Goal: Task Accomplishment & Management: Use online tool/utility

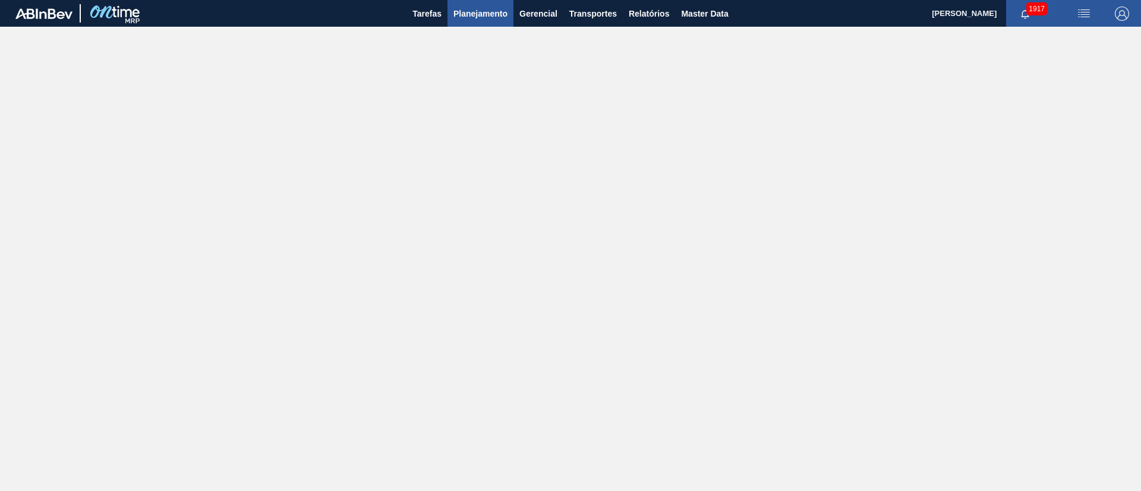
click at [459, 11] on span "Planejamento" at bounding box center [480, 14] width 54 height 14
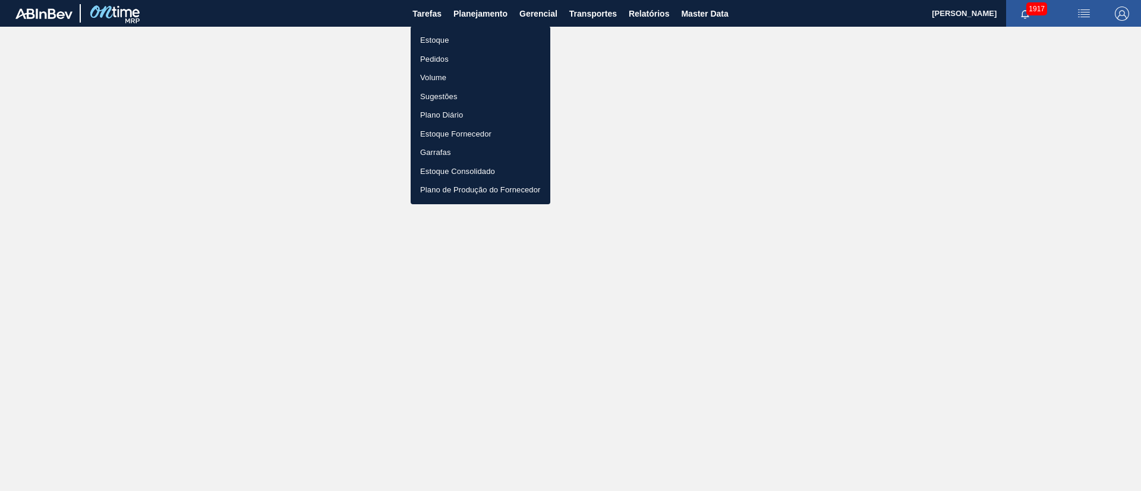
click at [447, 39] on li "Estoque" at bounding box center [480, 40] width 140 height 19
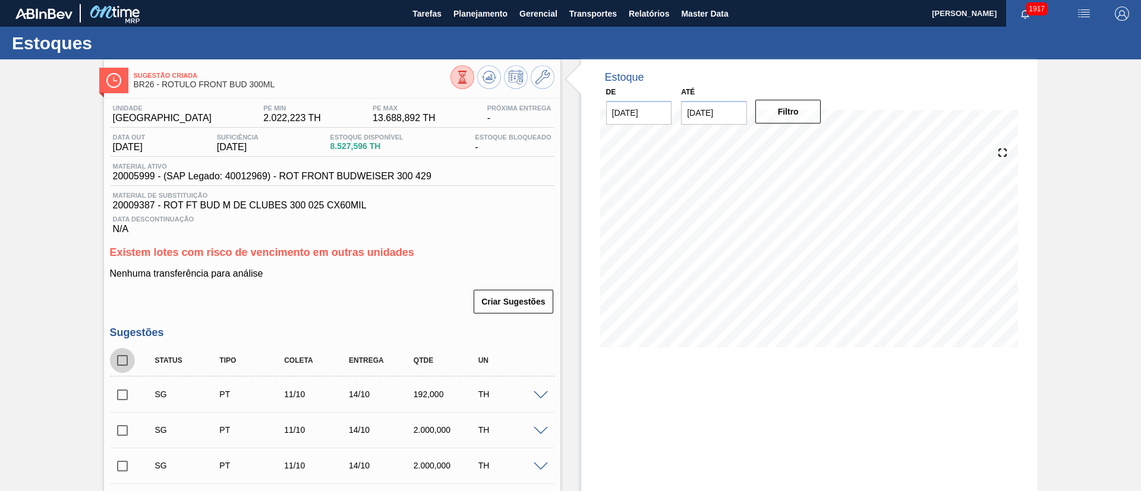
click at [118, 355] on input "checkbox" at bounding box center [122, 360] width 25 height 25
checkbox input "true"
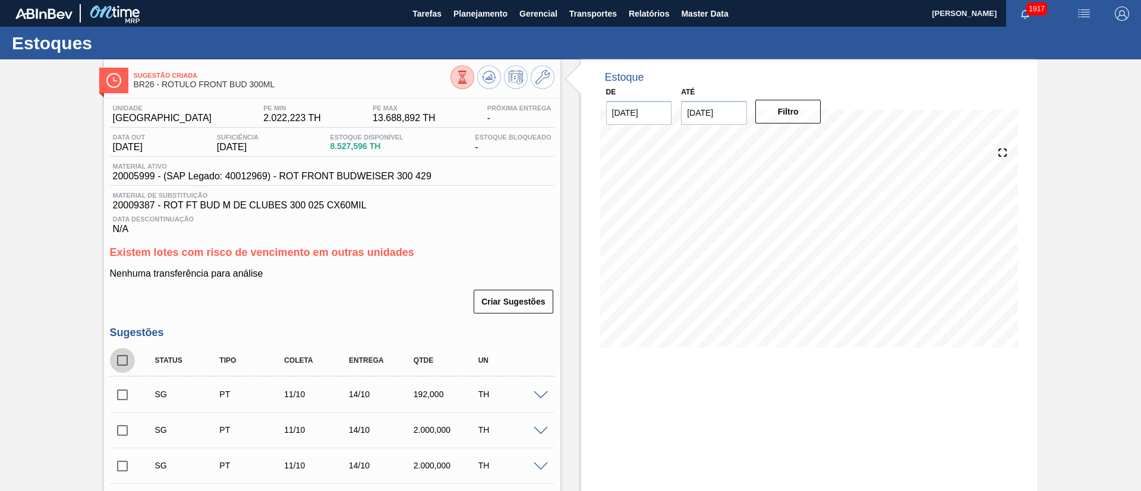
checkbox input "true"
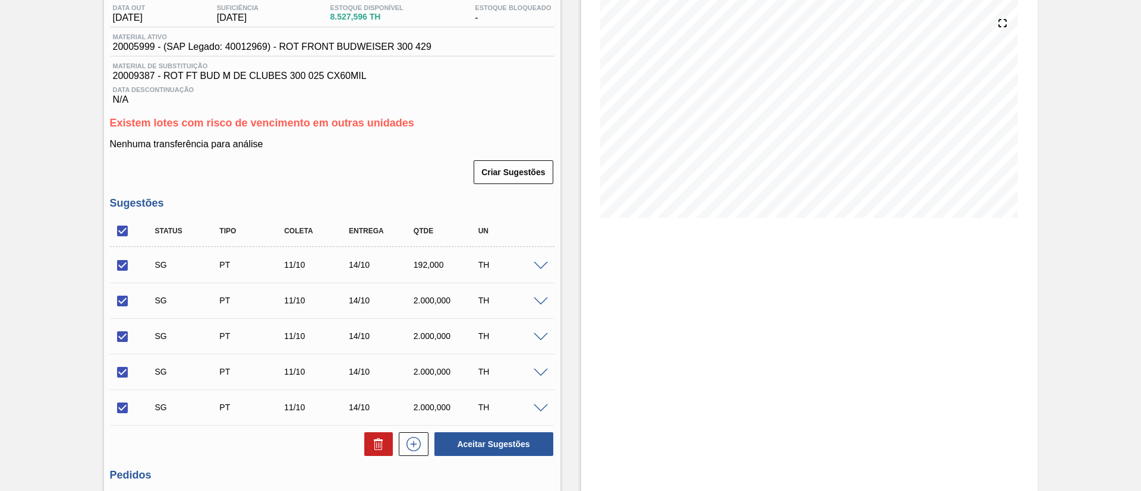
scroll to position [247, 0]
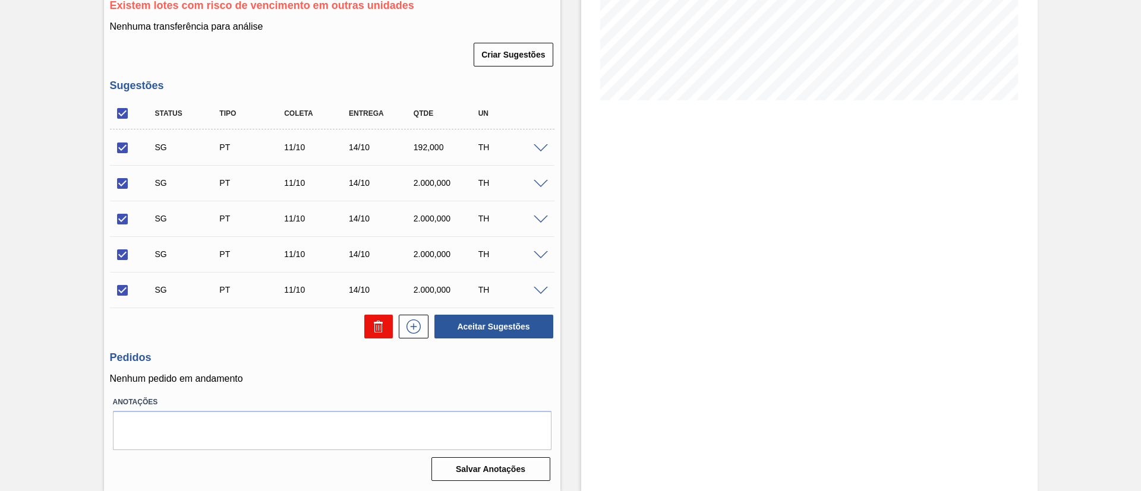
click at [374, 322] on icon at bounding box center [378, 323] width 9 height 2
checkbox input "false"
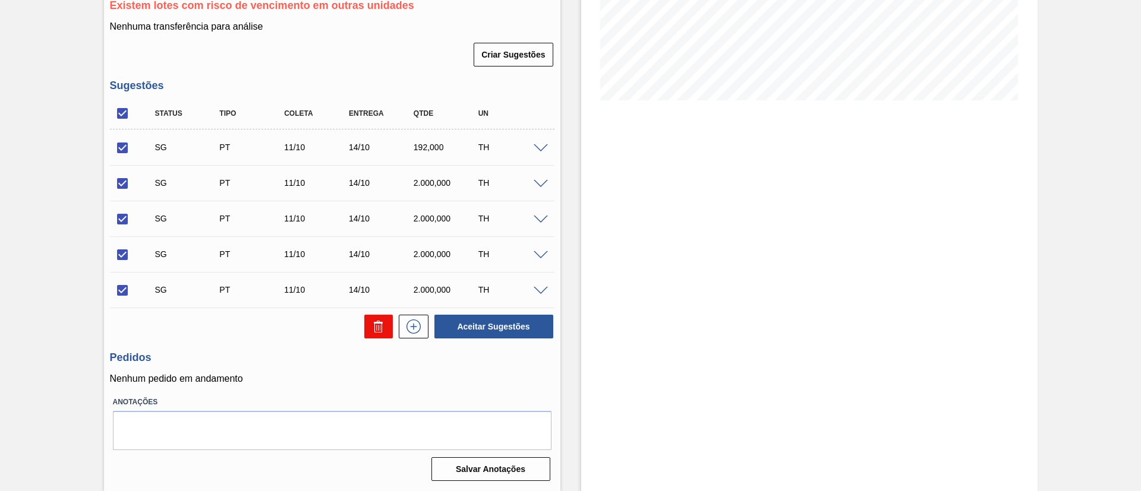
checkbox input "false"
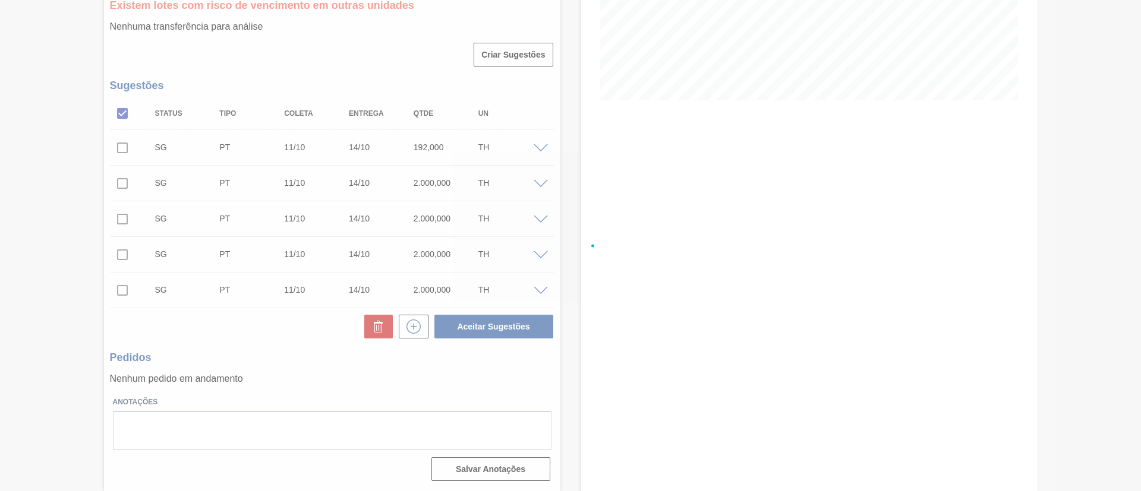
scroll to position [55, 0]
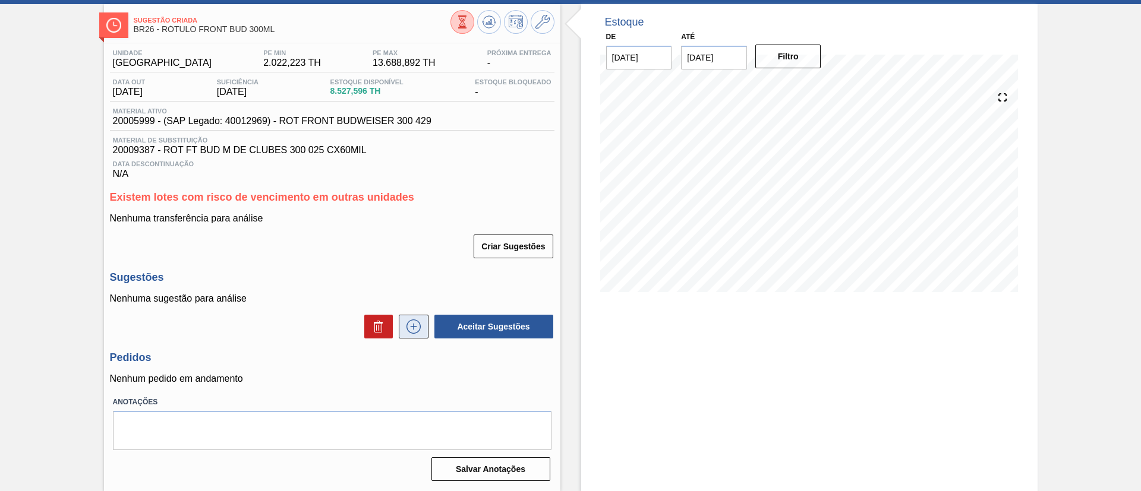
click at [410, 330] on icon at bounding box center [413, 327] width 19 height 14
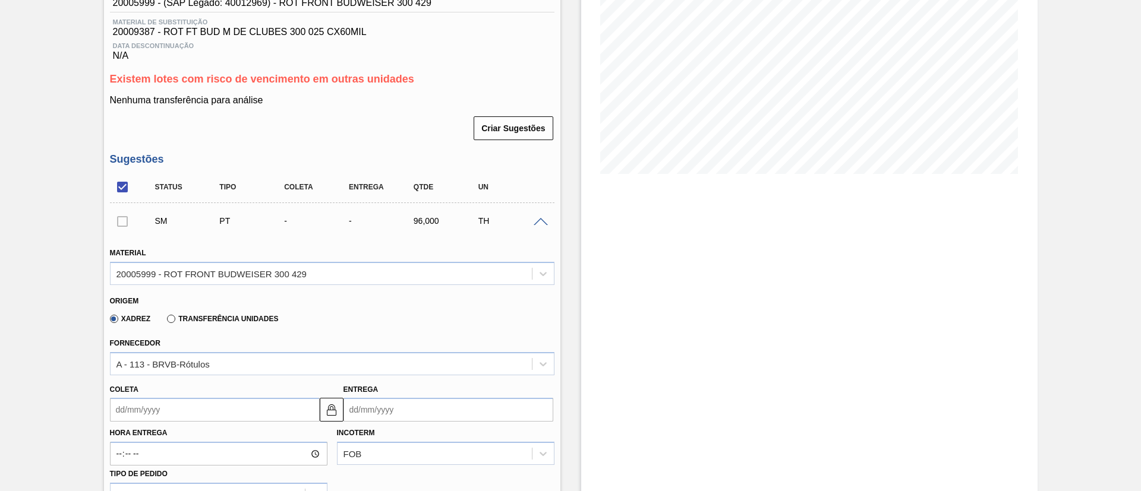
scroll to position [323, 0]
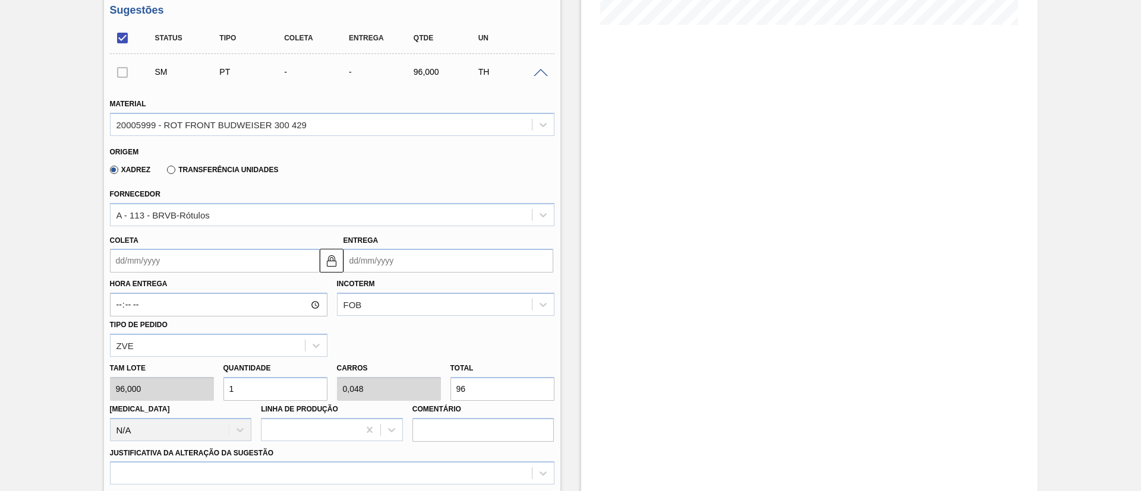
click at [159, 263] on input "Coleta" at bounding box center [215, 261] width 210 height 24
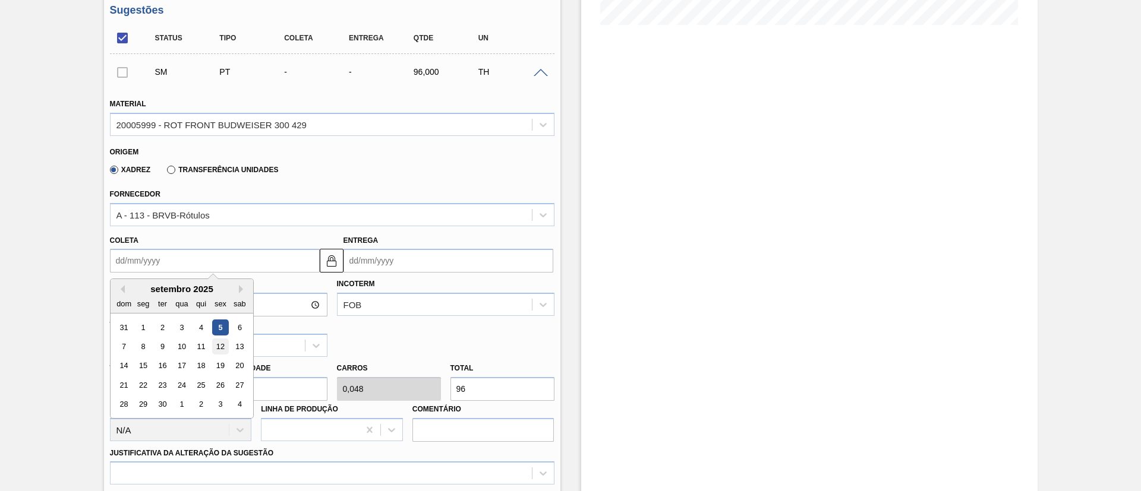
click at [214, 345] on div "12" at bounding box center [220, 347] width 16 height 16
type input "[DATE]"
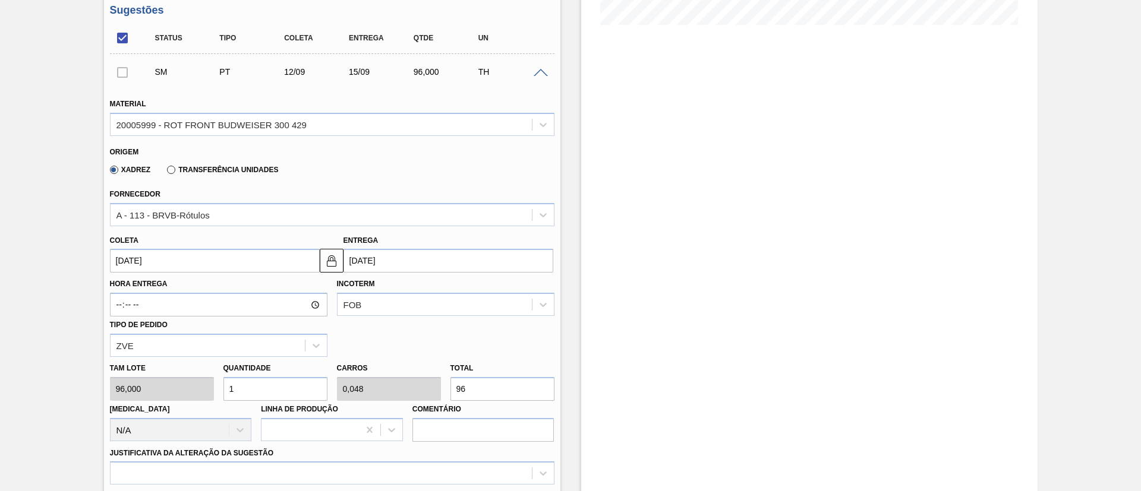
click at [423, 391] on div "Tam lote 96,000 Quantidade 1 Carros 0,048 Total 96 Doca N/A Linha de Produção C…" at bounding box center [332, 399] width 454 height 85
type input "0,01"
type input "0,001"
type input "1"
type input "0,104"
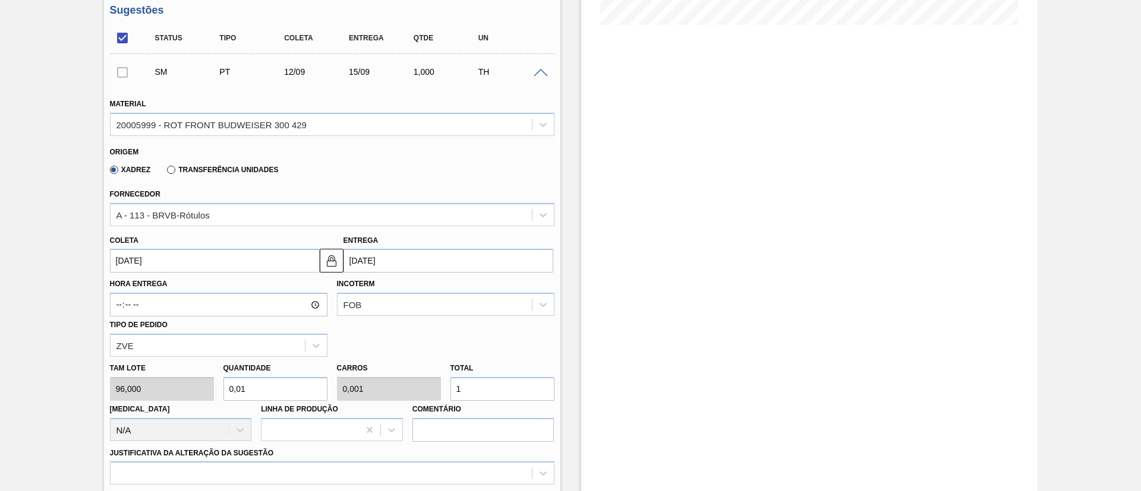
type input "0,005"
type input "10"
type input "1,042"
type input "0,05"
type input "100"
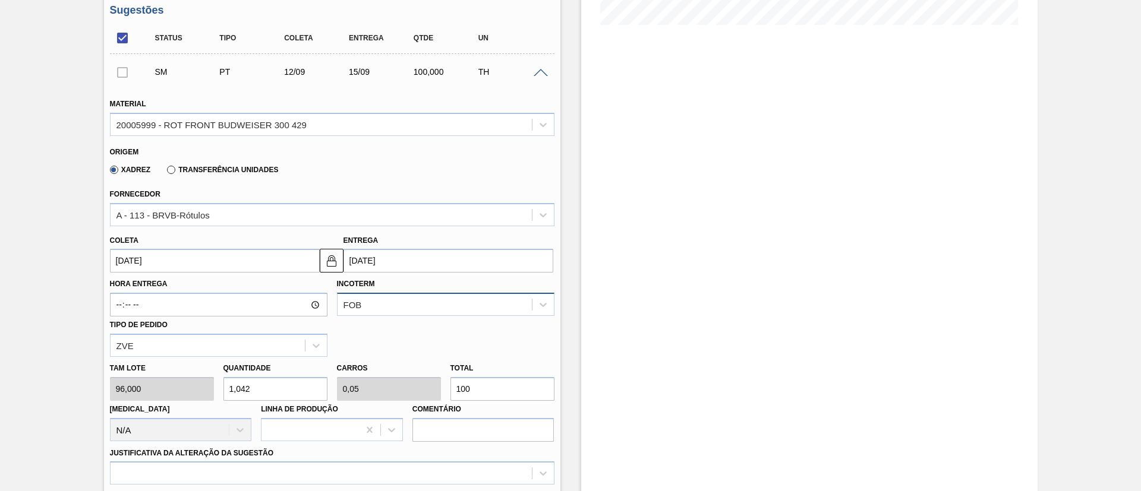
type input "10,417"
type input "0,5"
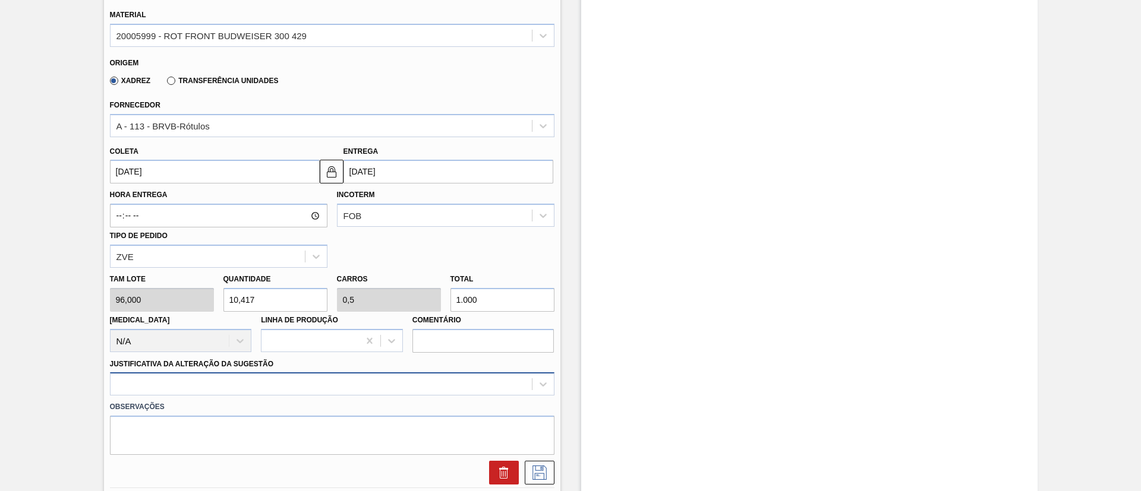
type input "1.000"
click at [296, 385] on div at bounding box center [332, 383] width 444 height 23
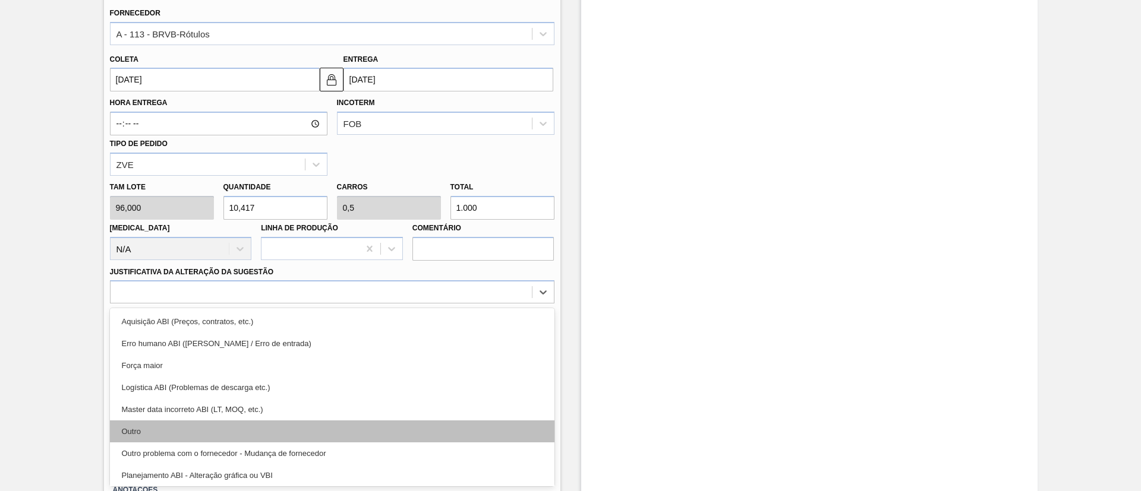
click at [213, 434] on div "Outro" at bounding box center [332, 432] width 444 height 22
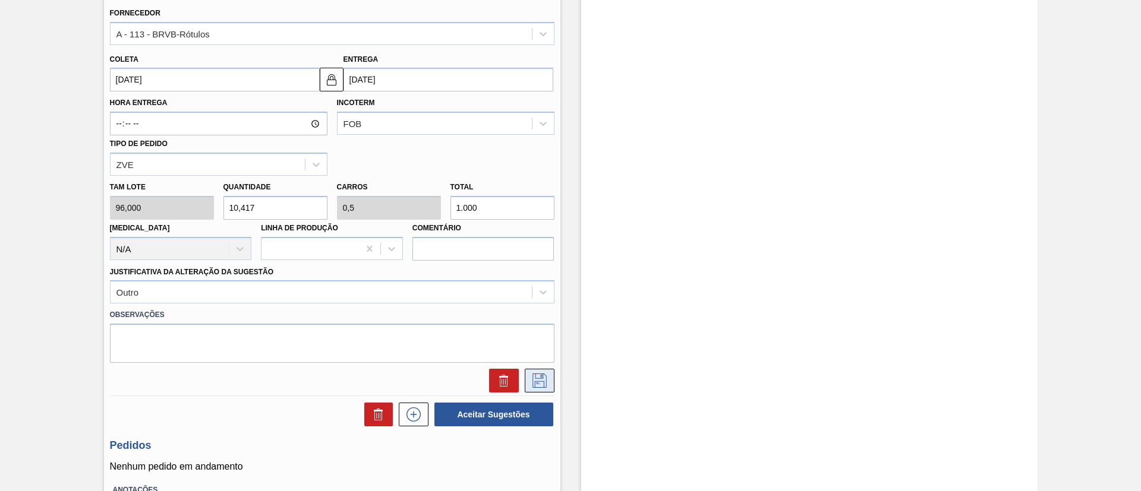
click at [525, 378] on button at bounding box center [540, 381] width 30 height 24
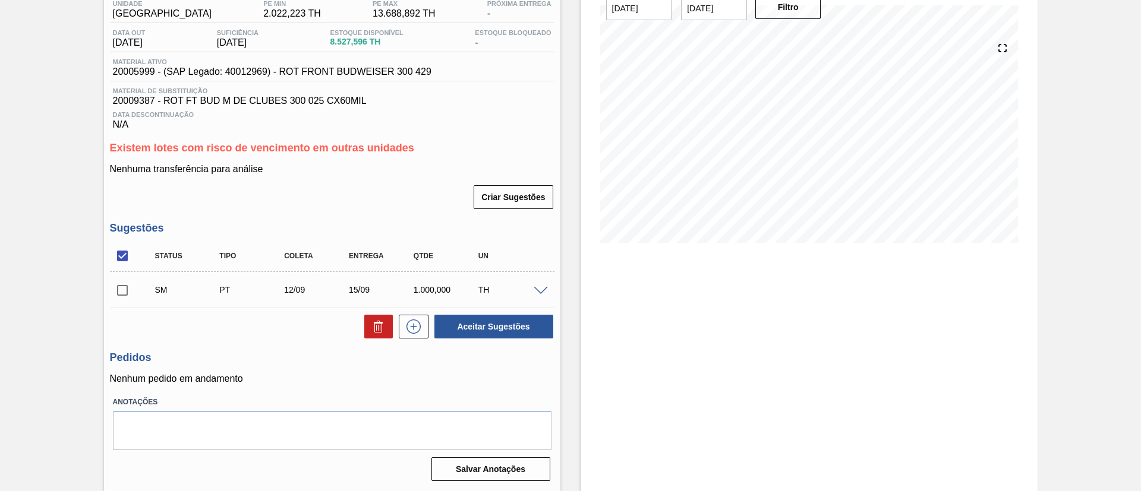
scroll to position [105, 0]
click at [131, 294] on input "checkbox" at bounding box center [122, 290] width 25 height 25
checkbox input "true"
click at [464, 321] on button "Aceitar Sugestões" at bounding box center [493, 327] width 119 height 24
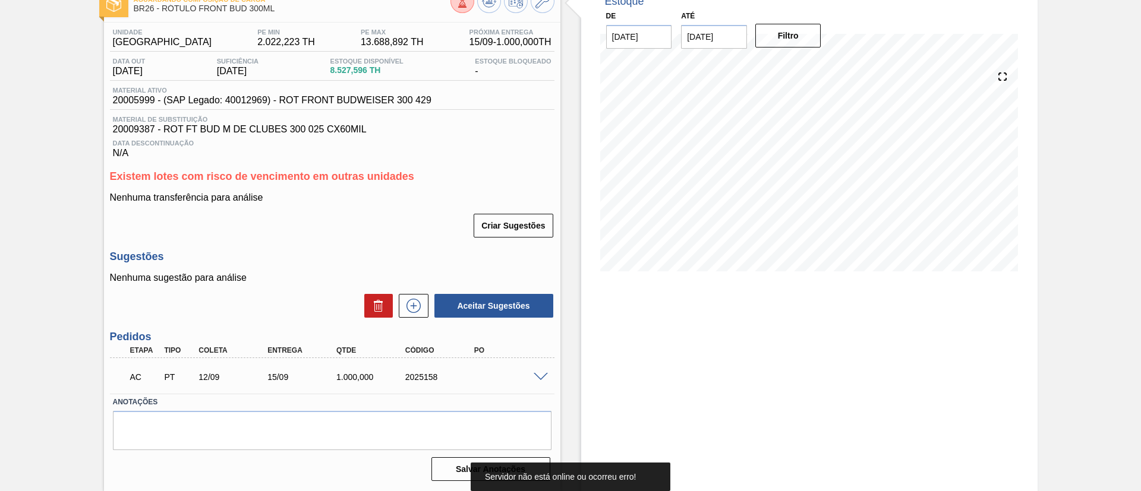
scroll to position [76, 0]
click at [544, 375] on span at bounding box center [540, 377] width 14 height 9
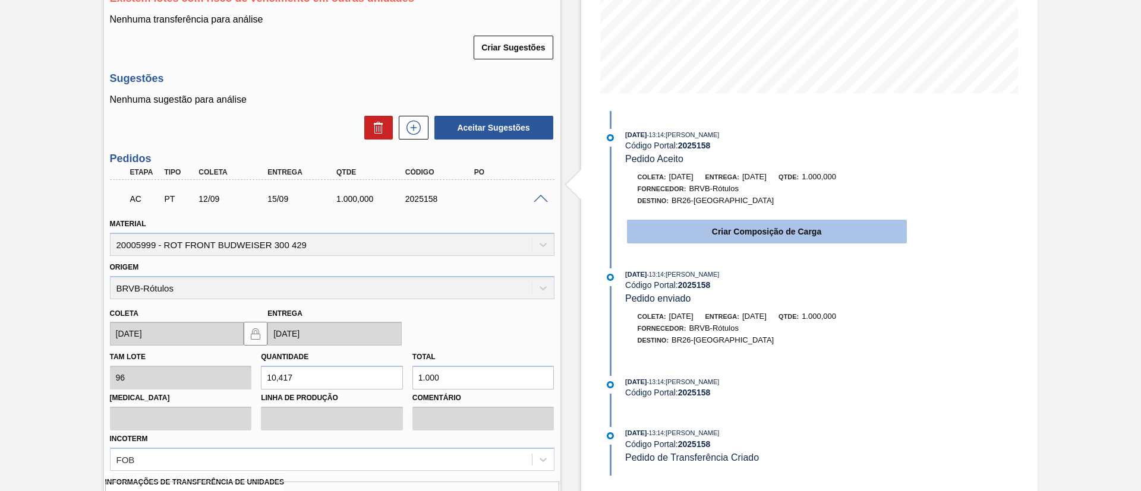
click at [718, 229] on button "Criar Composição de Carga" at bounding box center [767, 232] width 280 height 24
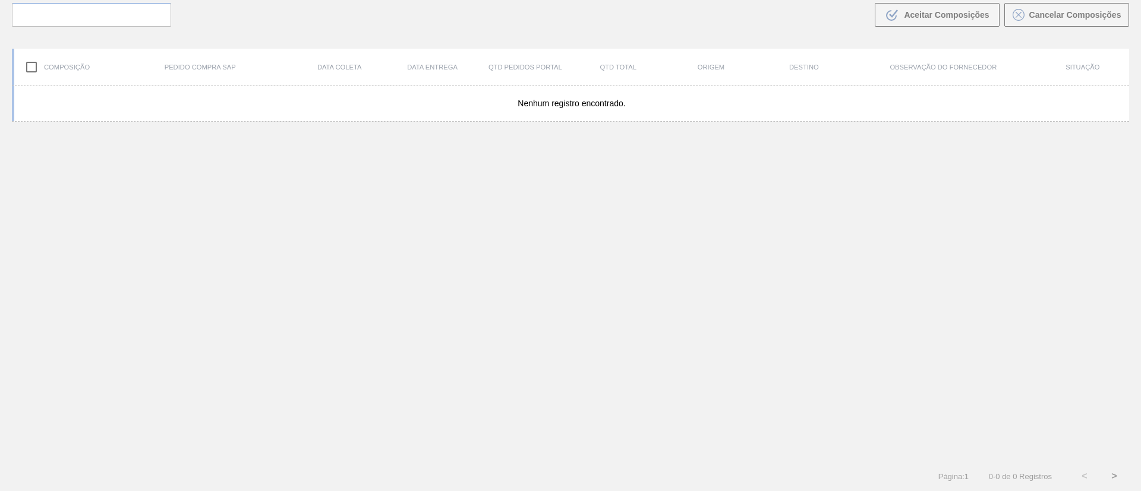
scroll to position [86, 0]
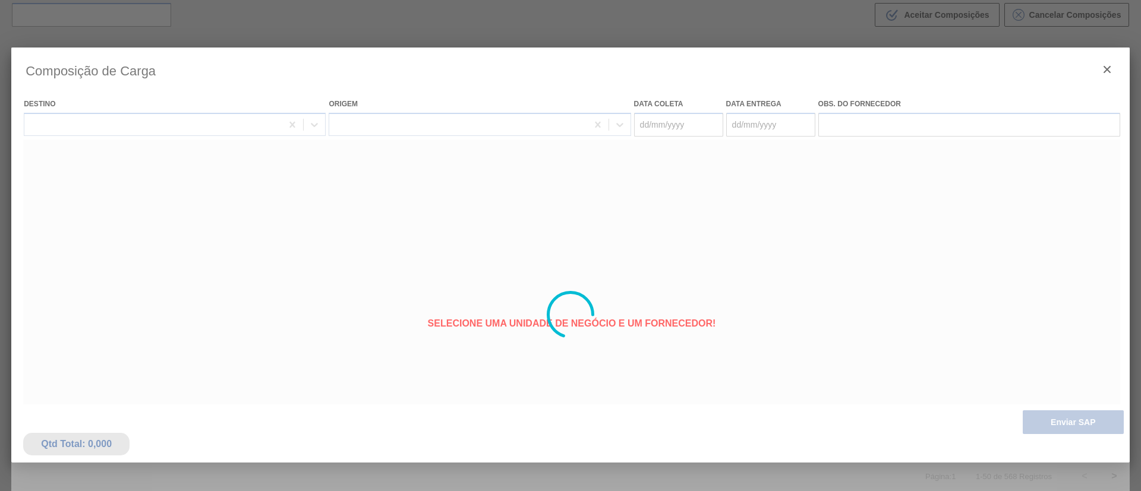
type coleta "[DATE]"
type entrega "[DATE]"
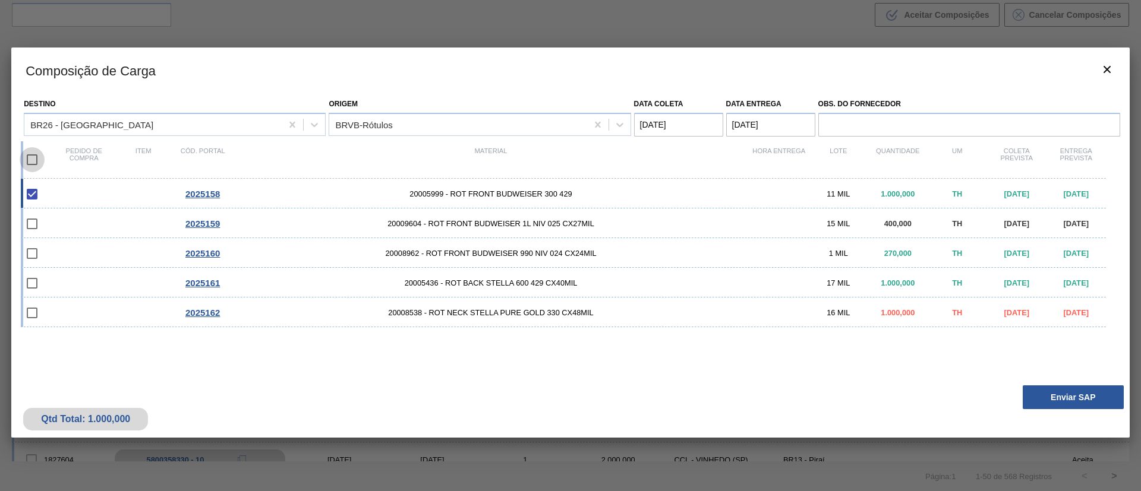
click at [40, 161] on input "checkbox" at bounding box center [32, 159] width 25 height 25
checkbox input "true"
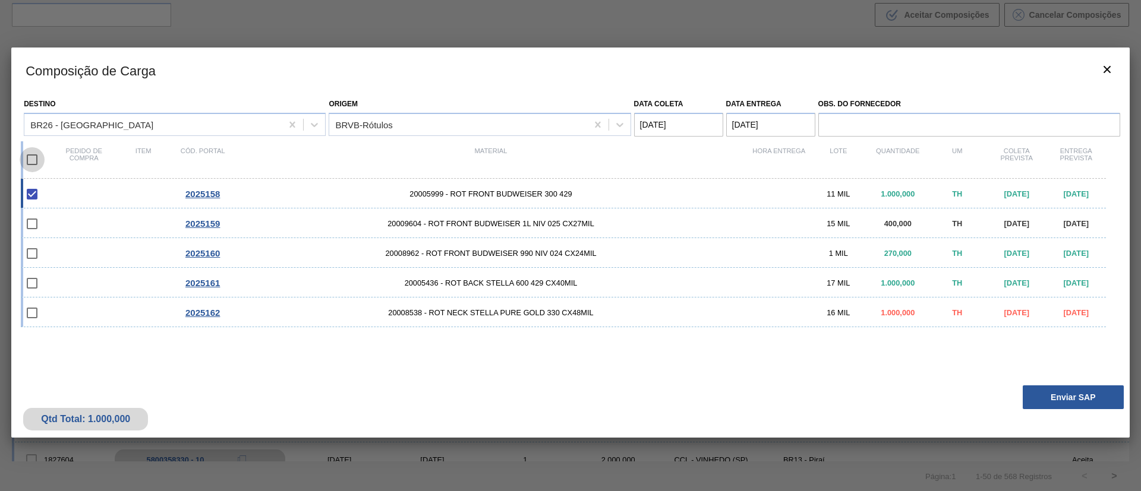
checkbox input "true"
click at [1062, 393] on button "Enviar SAP" at bounding box center [1072, 398] width 101 height 24
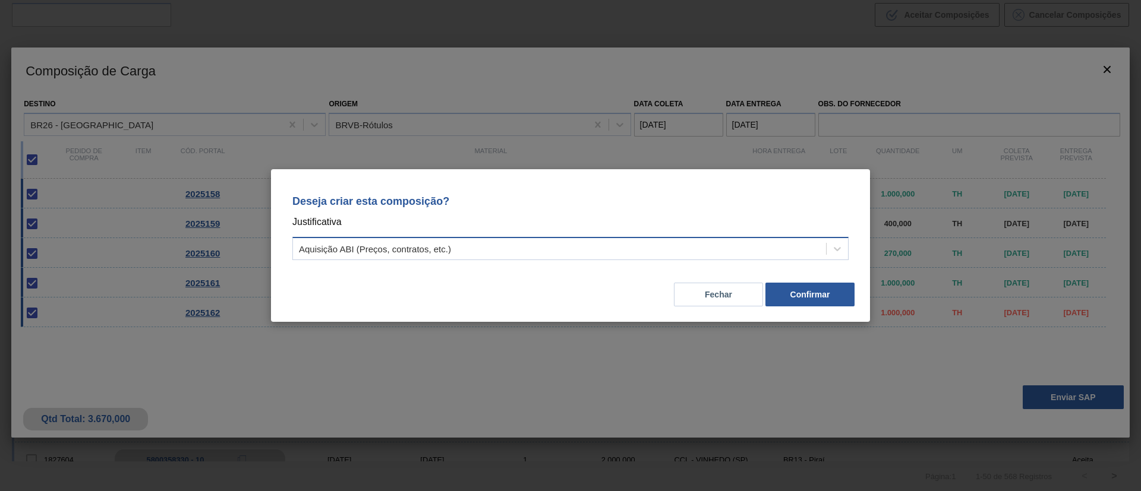
click at [408, 250] on div "Aquisição ABI (Preços, contratos, etc.)" at bounding box center [375, 249] width 152 height 10
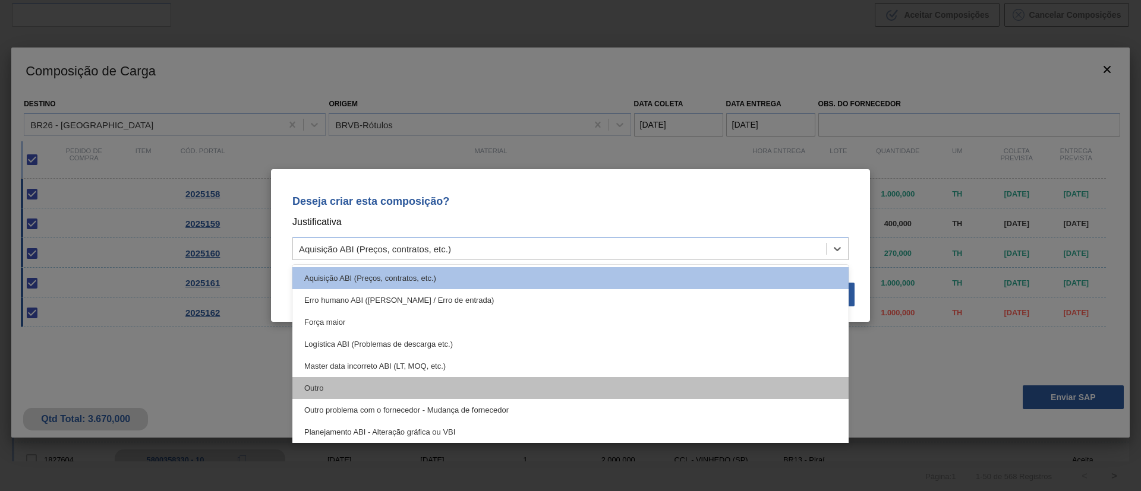
click at [341, 392] on div "Outro" at bounding box center [570, 388] width 556 height 22
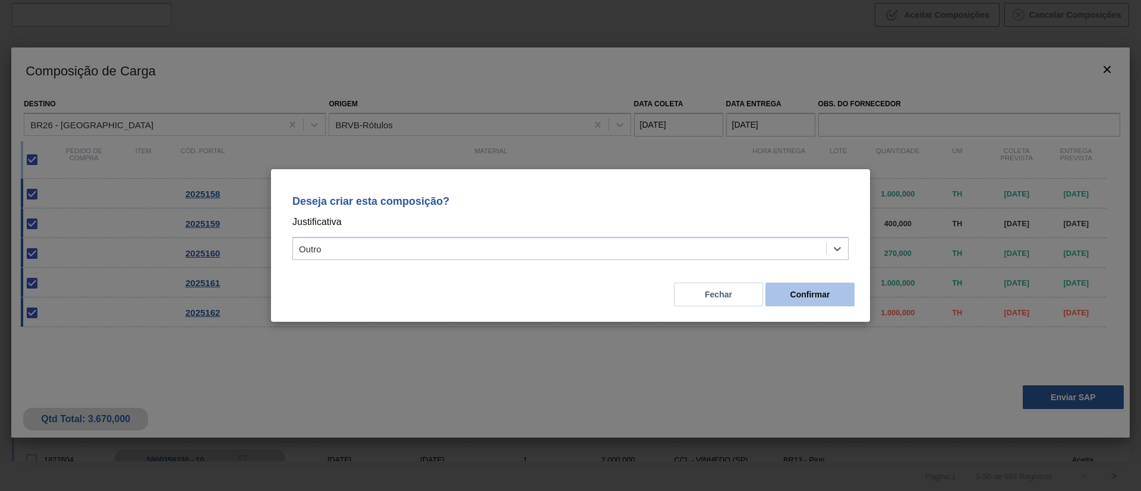
click at [783, 293] on button "Confirmar" at bounding box center [809, 295] width 89 height 24
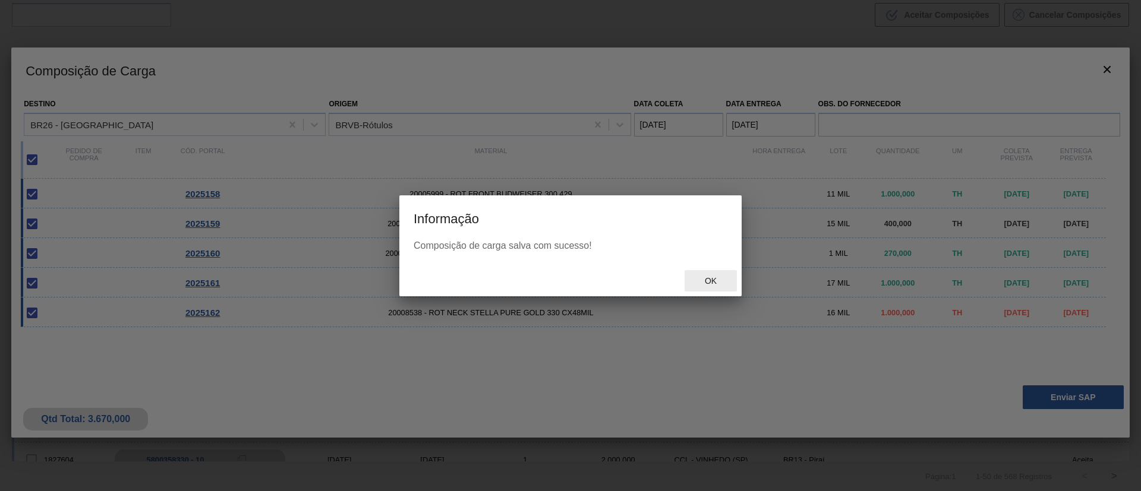
click at [702, 283] on span "Ok" at bounding box center [710, 281] width 31 height 10
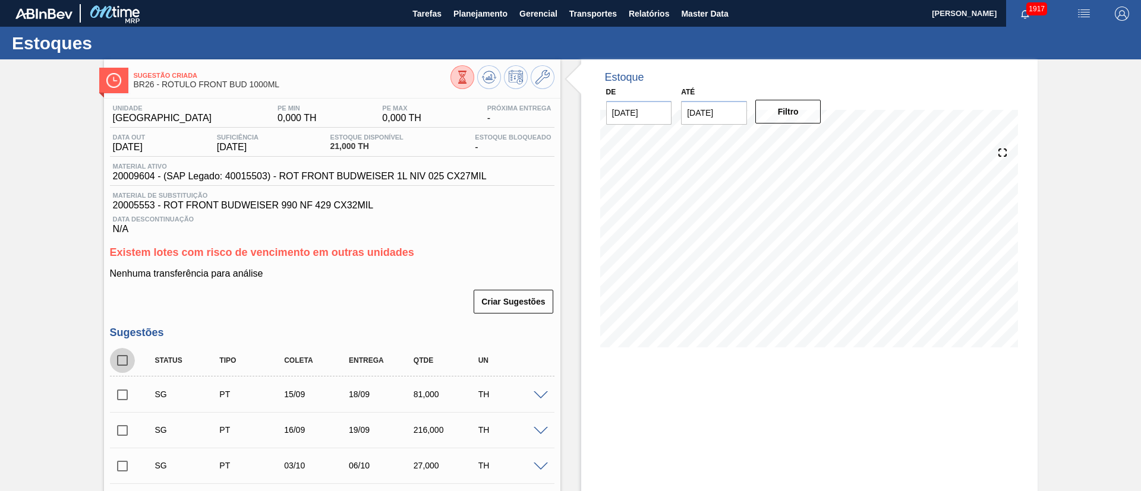
click at [126, 362] on input "checkbox" at bounding box center [122, 360] width 25 height 25
checkbox input "true"
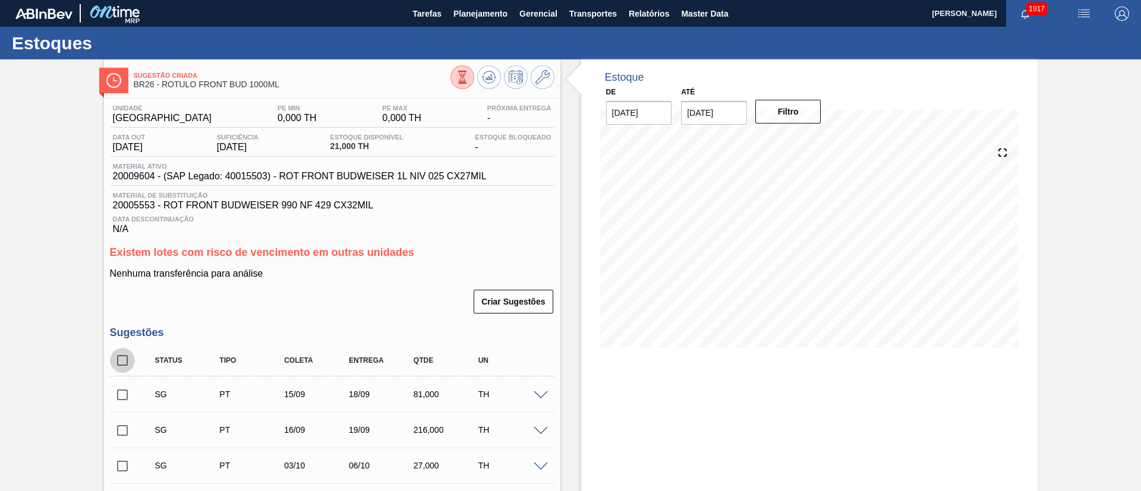
checkbox input "true"
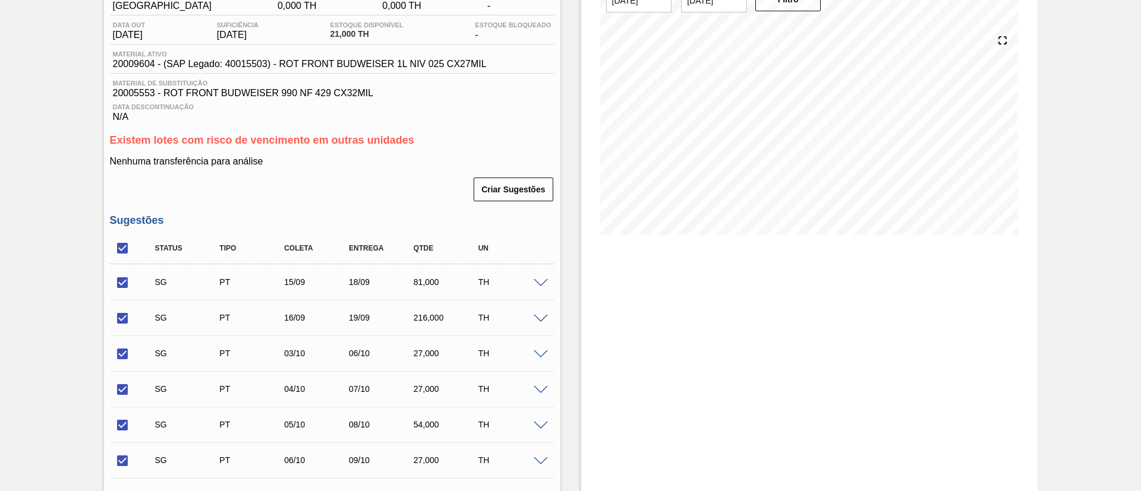
scroll to position [354, 0]
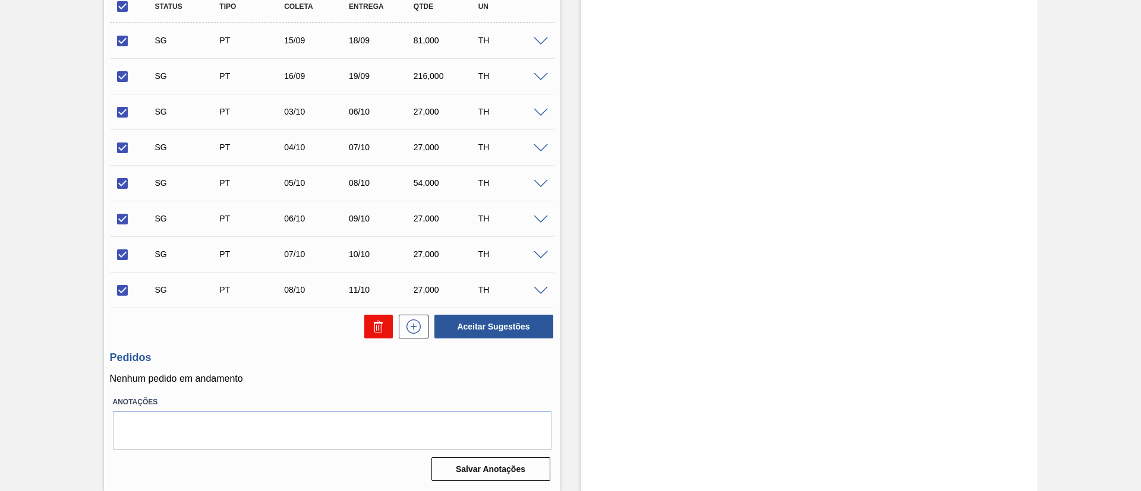
click at [381, 333] on icon at bounding box center [378, 327] width 14 height 14
checkbox input "false"
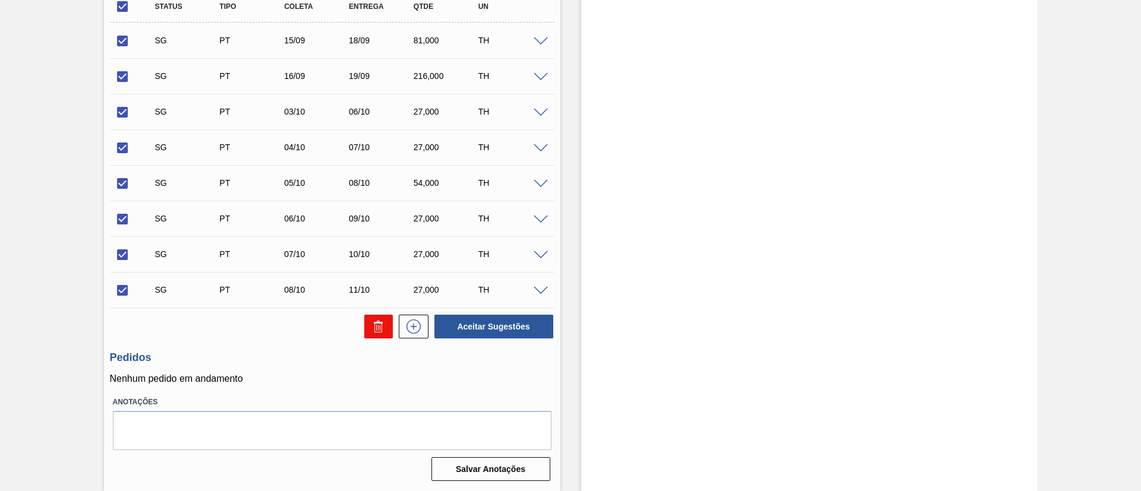
checkbox input "false"
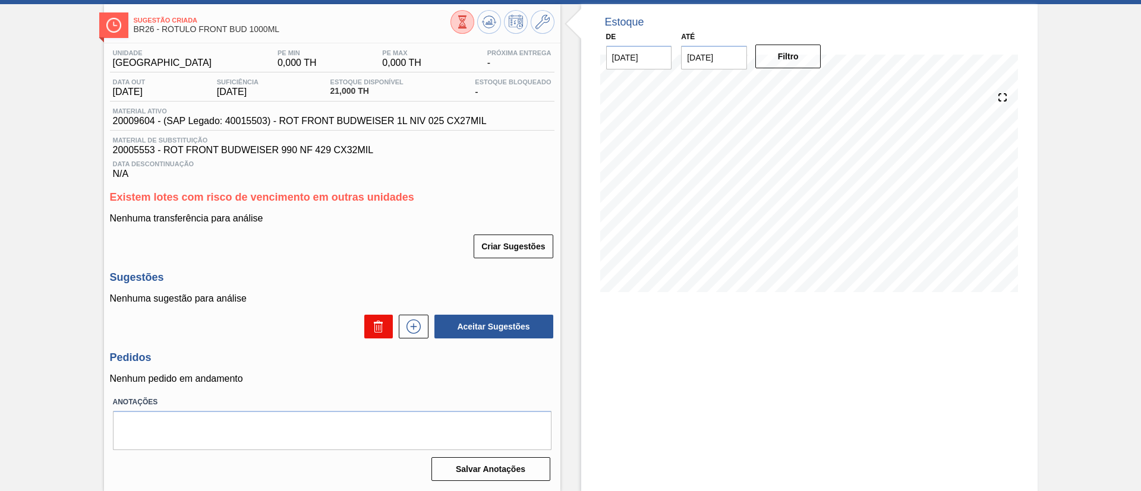
scroll to position [55, 0]
click at [419, 327] on icon at bounding box center [413, 327] width 19 height 14
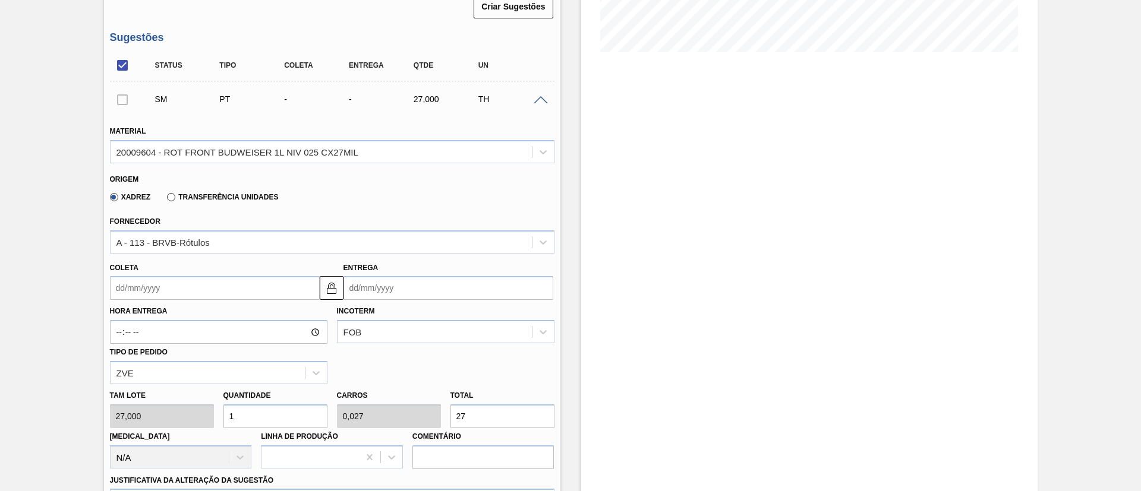
scroll to position [323, 0]
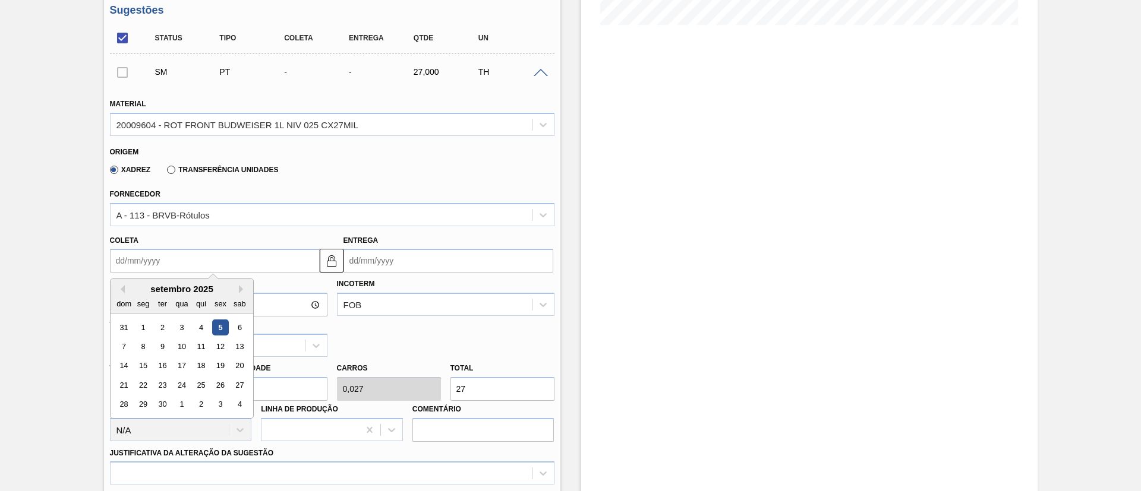
click at [166, 263] on input "Coleta" at bounding box center [215, 261] width 210 height 24
click at [193, 290] on div "setembro 2025" at bounding box center [181, 289] width 143 height 10
click at [223, 344] on div "12" at bounding box center [220, 347] width 16 height 16
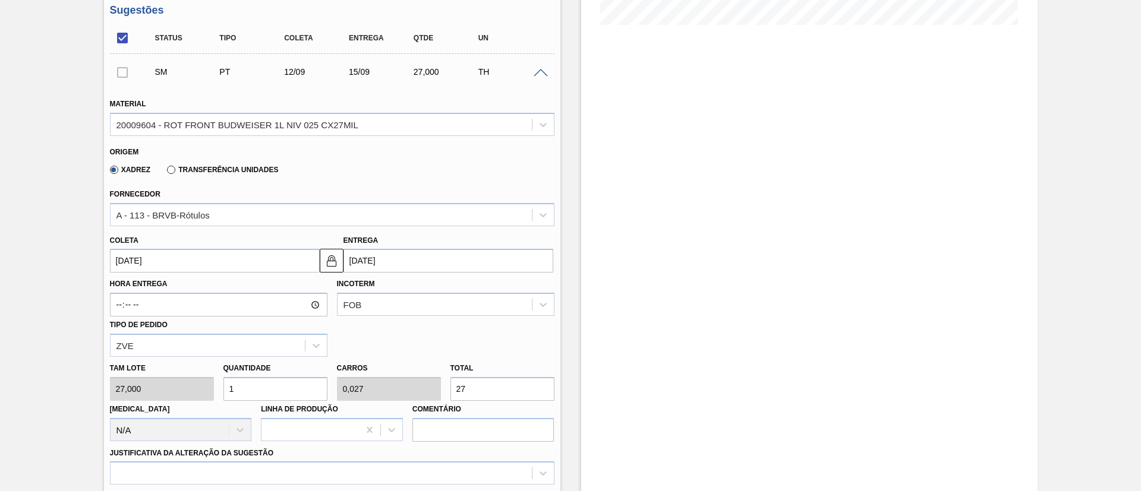
type input "[DATE]"
click at [426, 398] on div "Tam lote 27,000 Quantidade 1 Carros 0,027 Total 27 Doca N/A Linha de Produção C…" at bounding box center [332, 399] width 454 height 85
type input "0,148"
type input "0,004"
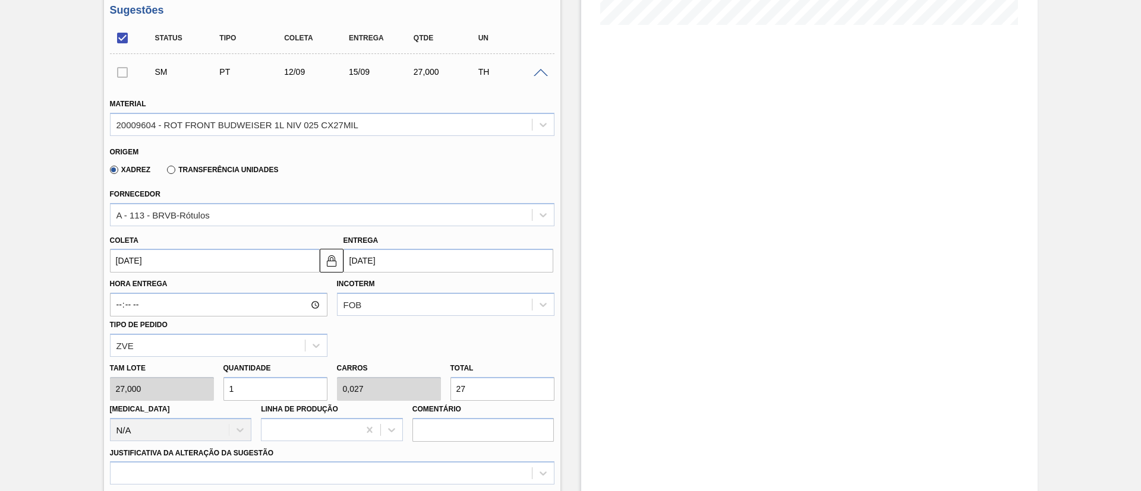
type input "4"
type input "1,481"
type input "0,04"
type input "40"
type input "14,815"
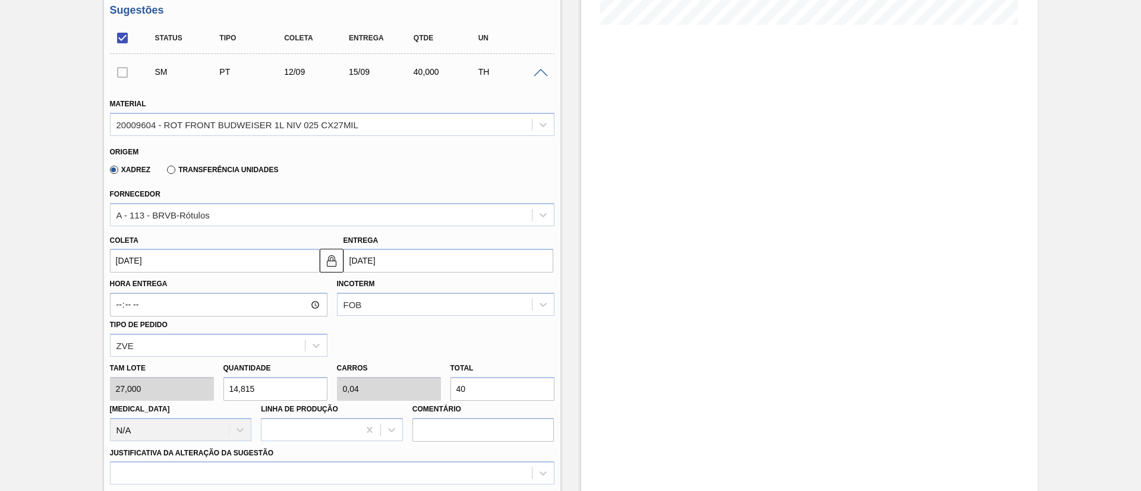
type input "0,4"
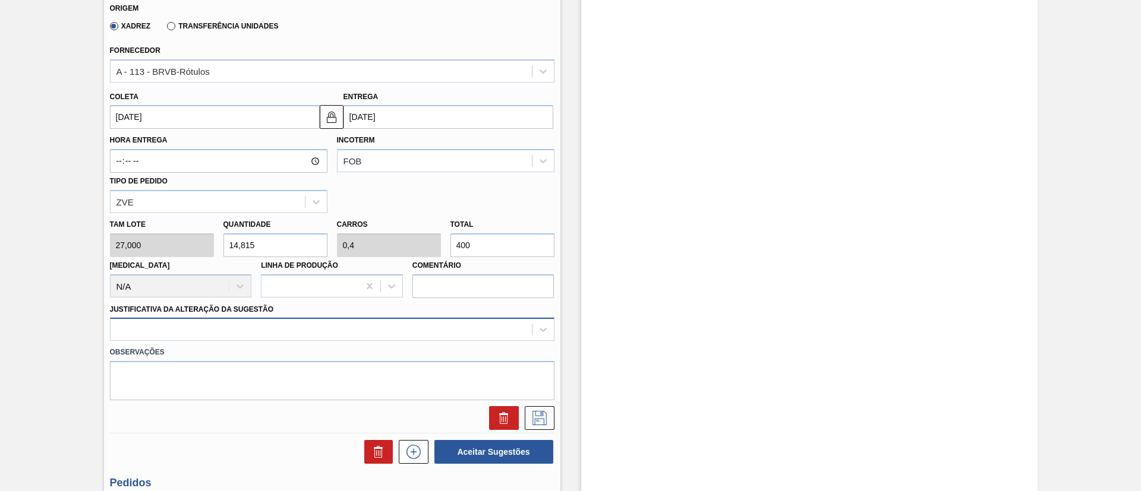
scroll to position [501, 0]
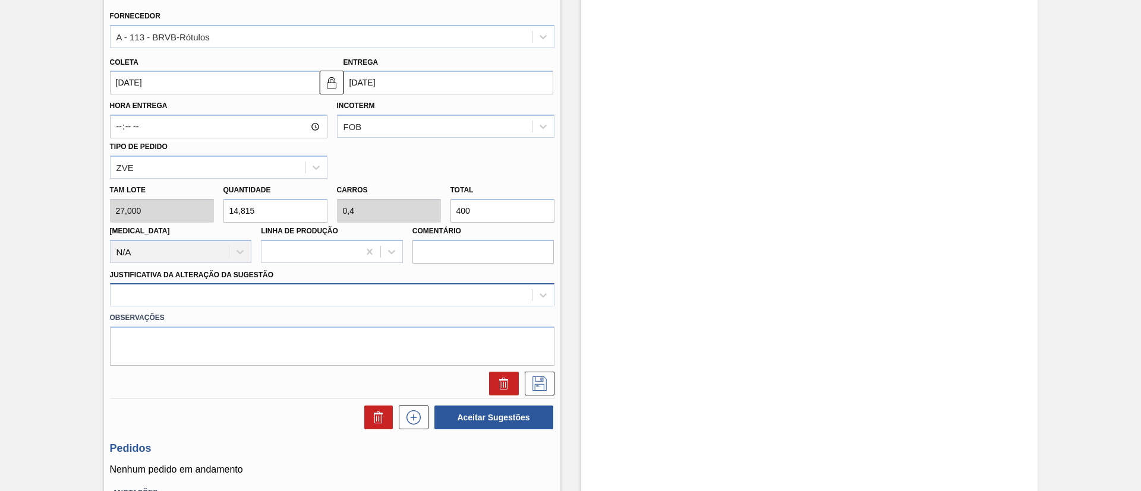
type input "400"
click at [293, 303] on div at bounding box center [320, 295] width 421 height 17
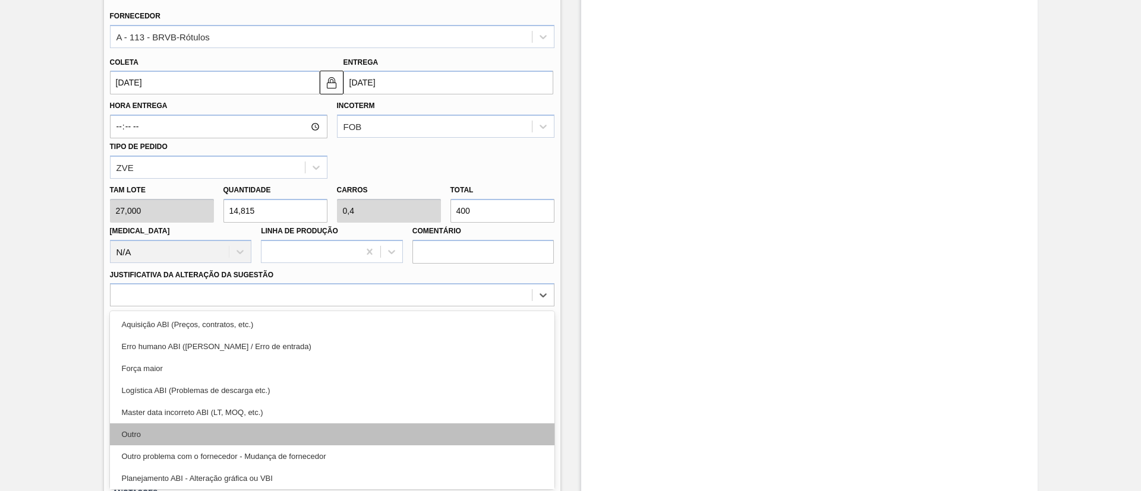
click at [197, 432] on div "Outro" at bounding box center [332, 435] width 444 height 22
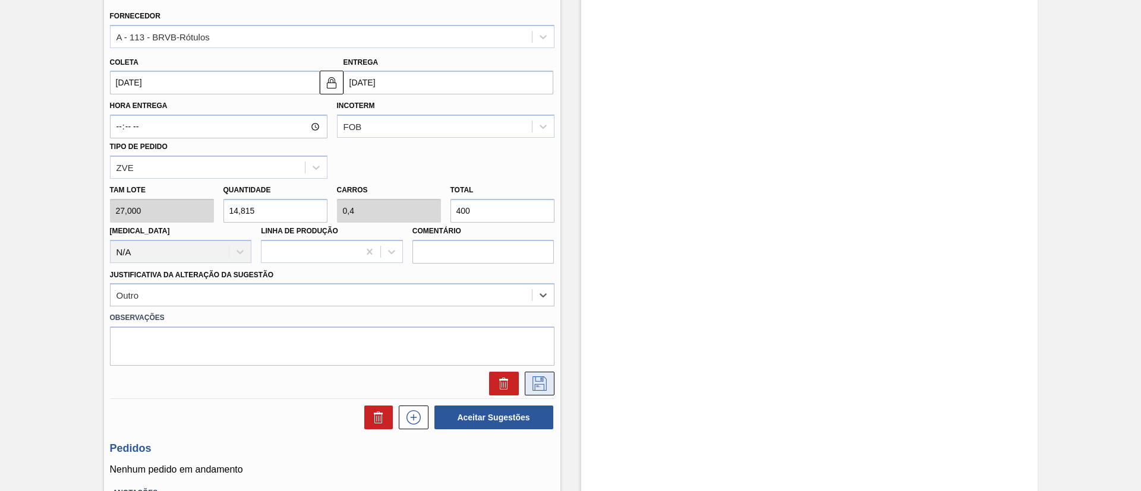
click at [530, 386] on icon at bounding box center [539, 384] width 19 height 14
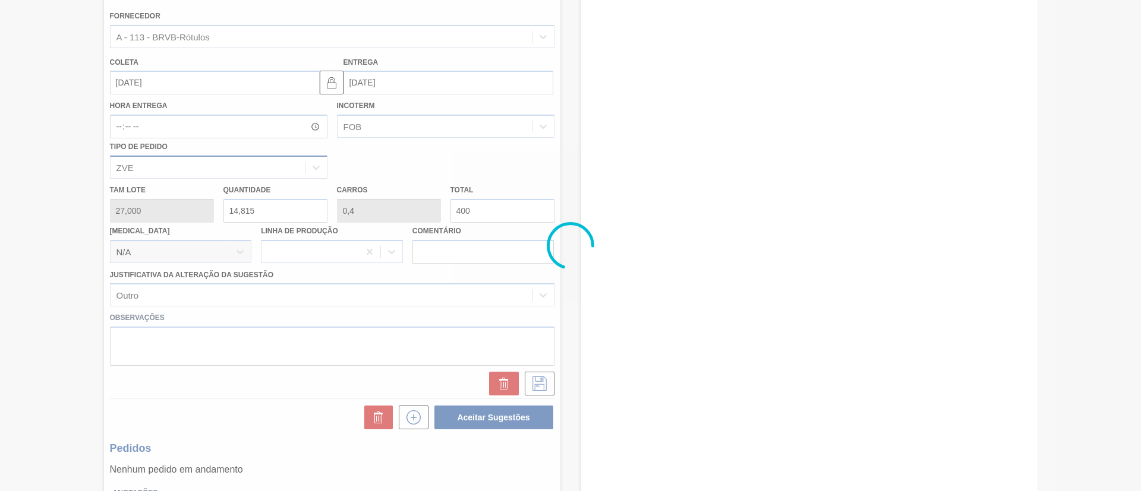
scroll to position [105, 0]
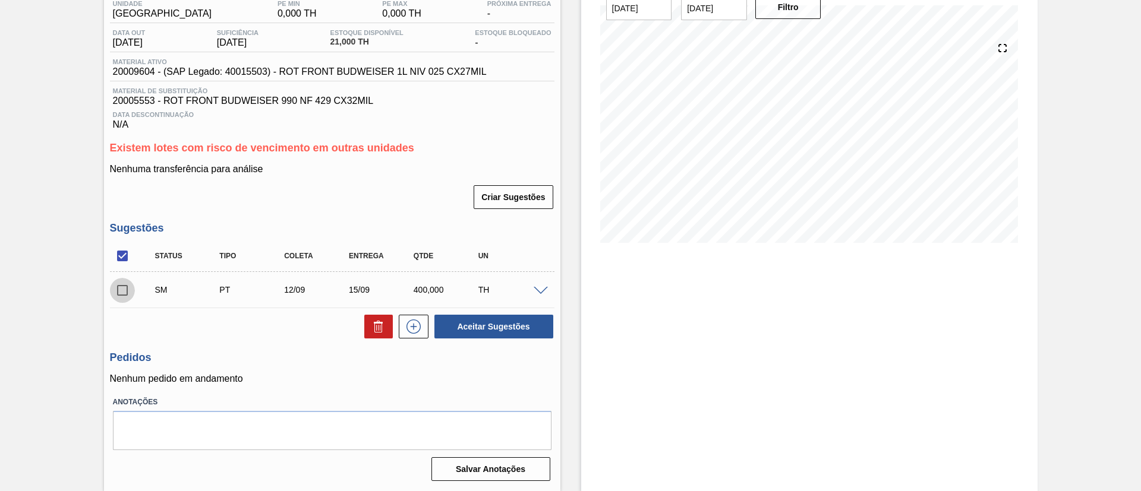
click at [115, 289] on input "checkbox" at bounding box center [122, 290] width 25 height 25
checkbox input "true"
click at [454, 327] on button "Aceitar Sugestões" at bounding box center [493, 327] width 119 height 24
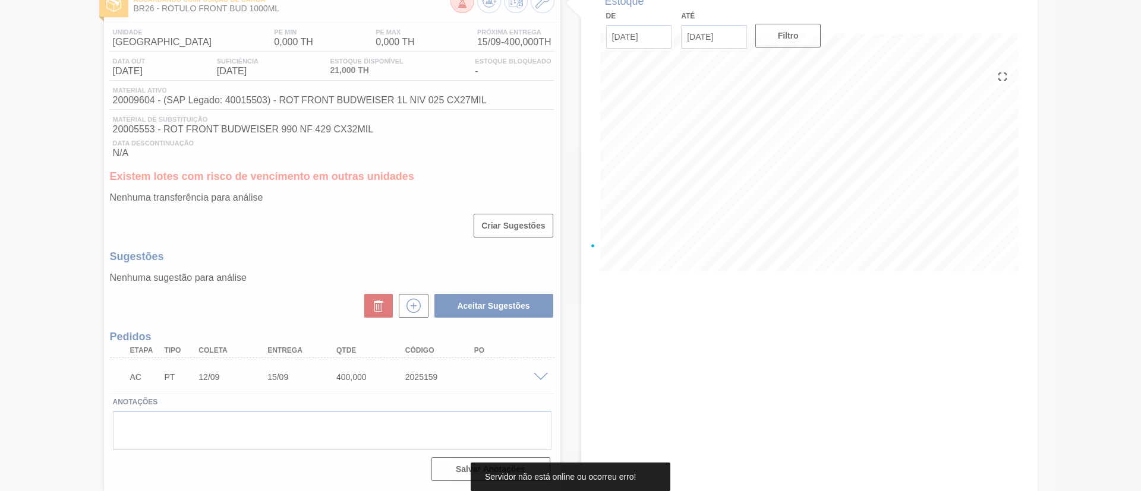
scroll to position [76, 0]
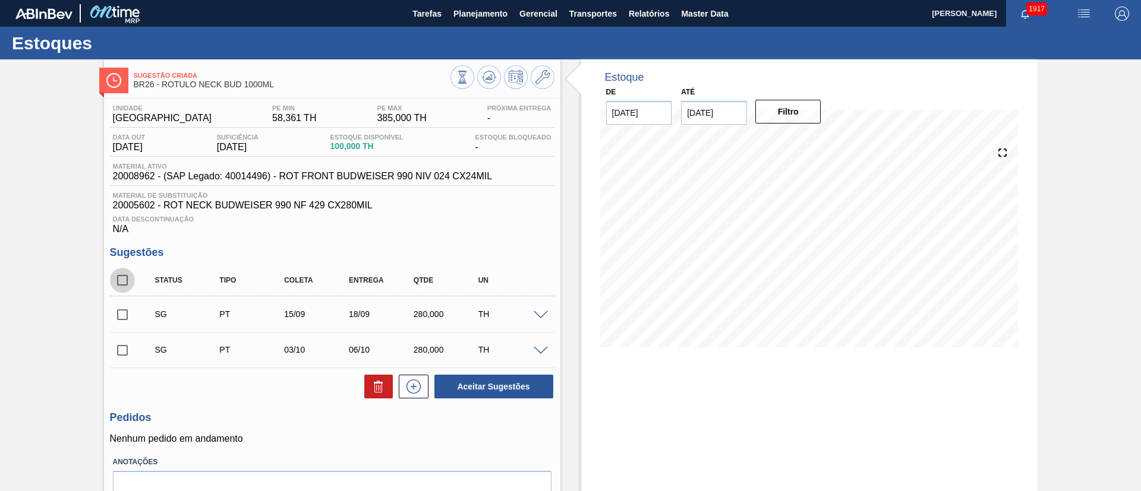
click at [127, 279] on input "checkbox" at bounding box center [122, 280] width 25 height 25
checkbox input "true"
click at [378, 380] on icon at bounding box center [378, 387] width 14 height 14
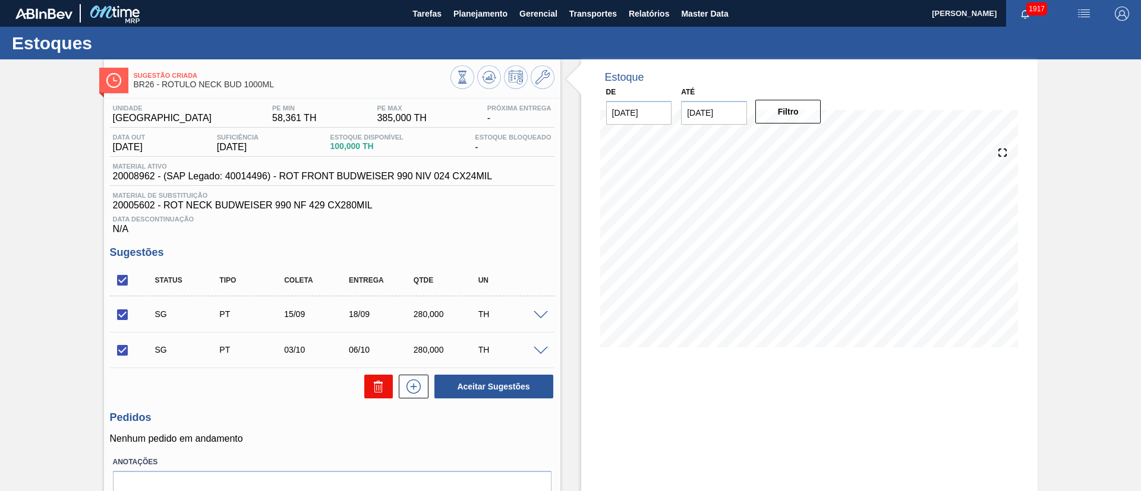
checkbox input "false"
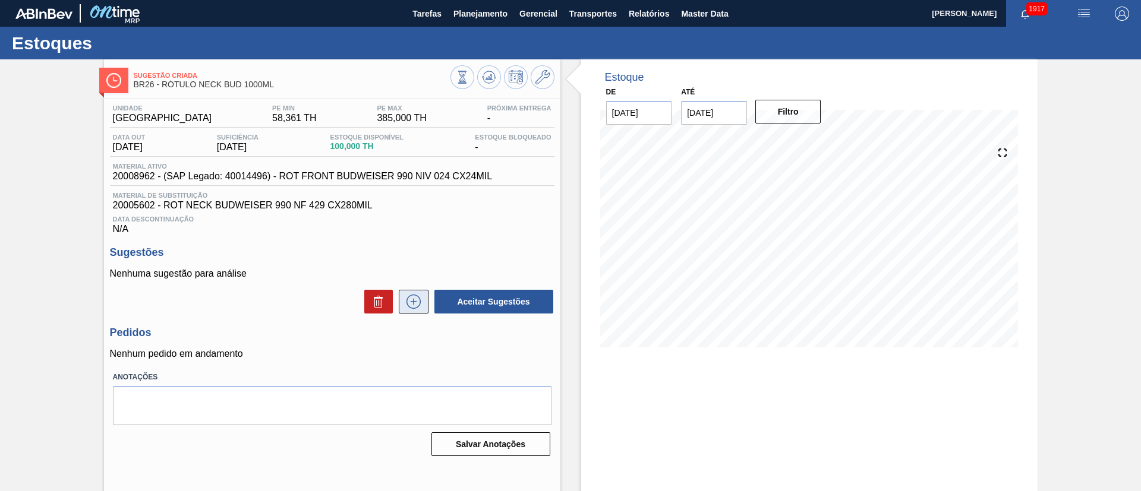
click at [423, 305] on button at bounding box center [414, 302] width 30 height 24
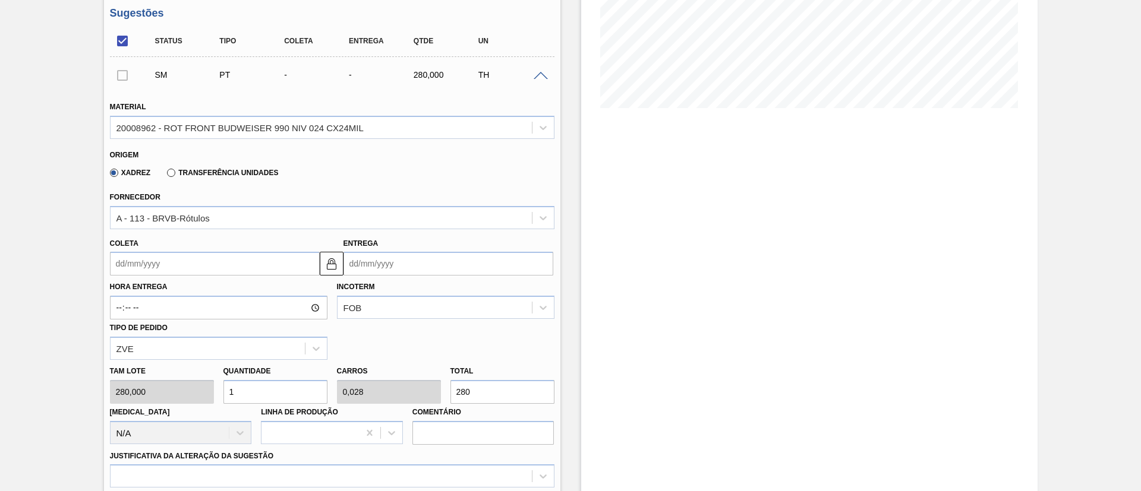
scroll to position [267, 0]
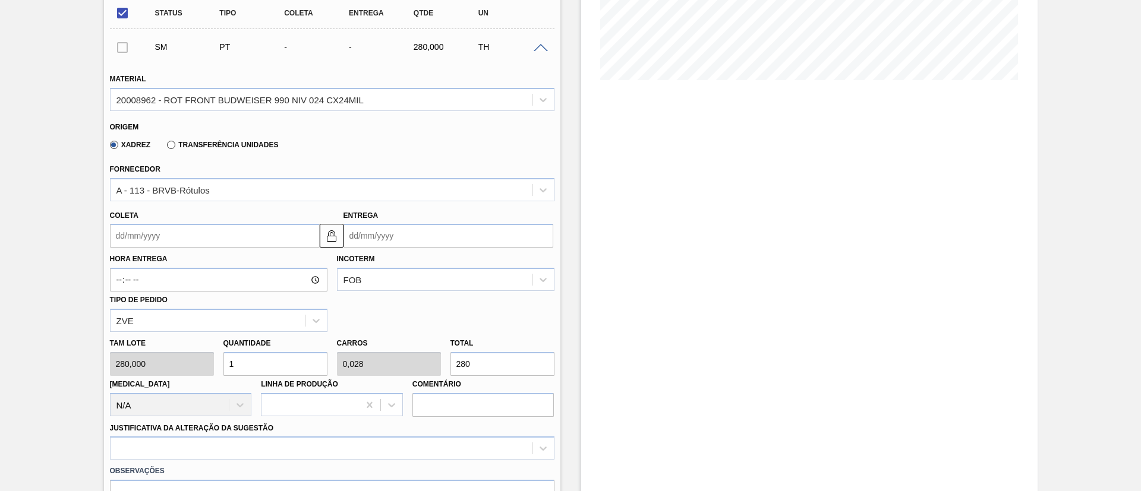
click at [162, 239] on input "Coleta" at bounding box center [215, 236] width 210 height 24
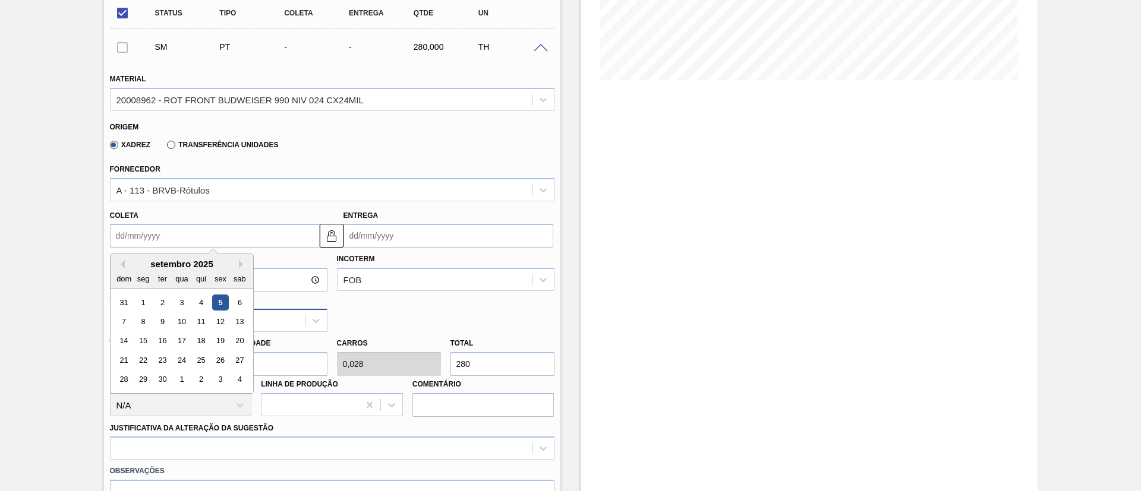
drag, startPoint x: 223, startPoint y: 318, endPoint x: 247, endPoint y: 322, distance: 24.1
click at [223, 318] on div "12" at bounding box center [220, 322] width 16 height 16
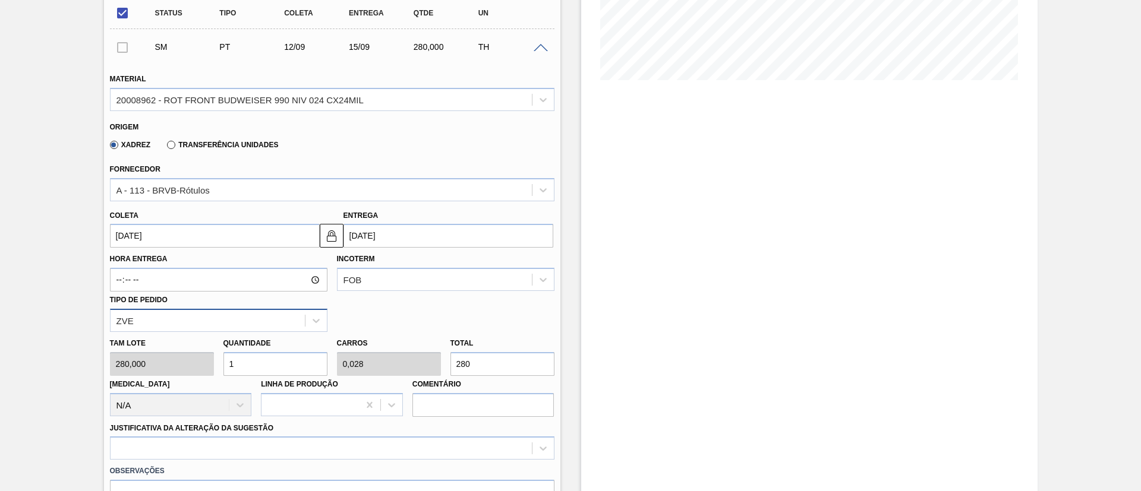
type input "[DATE]"
click at [418, 366] on div "Tam lote 280,000 Quantidade 1 Carros 0,028 Total 280 [MEDICAL_DATA] N/A Linha d…" at bounding box center [332, 374] width 454 height 85
type input "0,011"
type input "0"
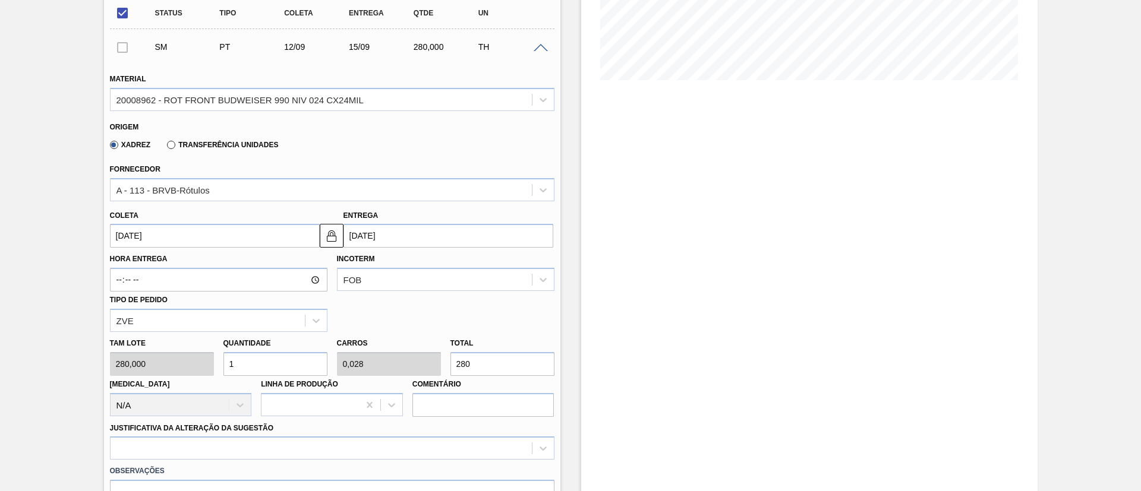
type input "3"
type input "0,107"
type input "0,003"
type input "30"
type input "1,071"
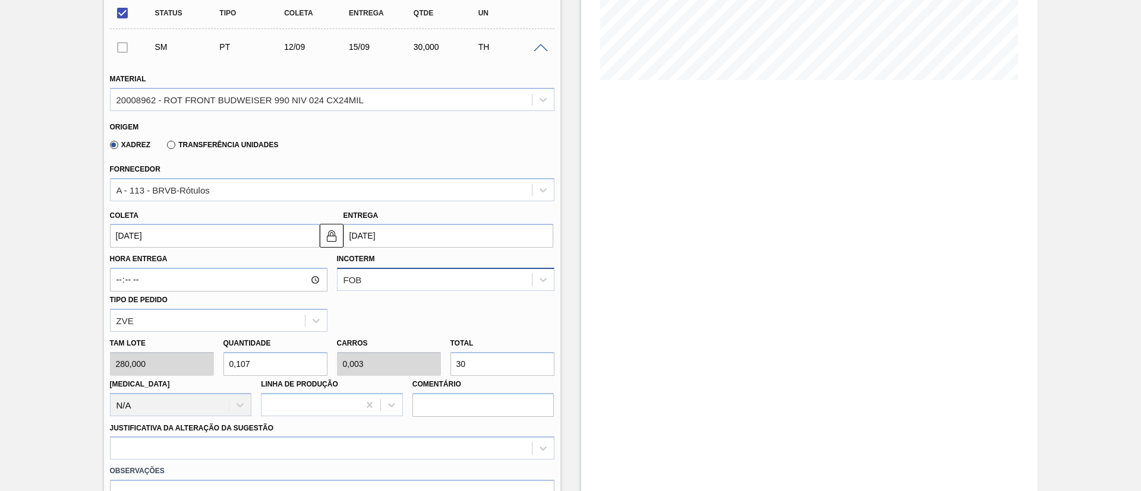
type input "0,03"
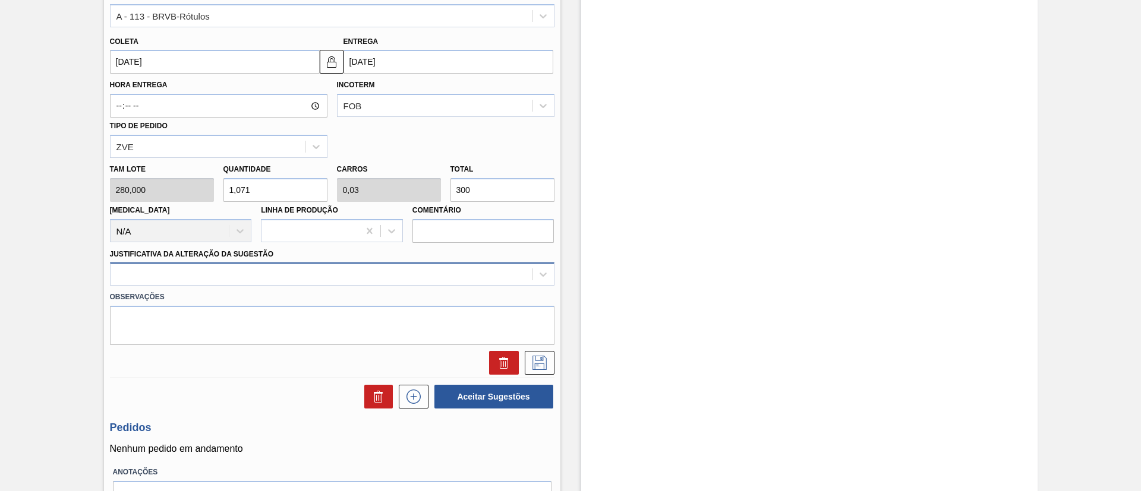
scroll to position [446, 0]
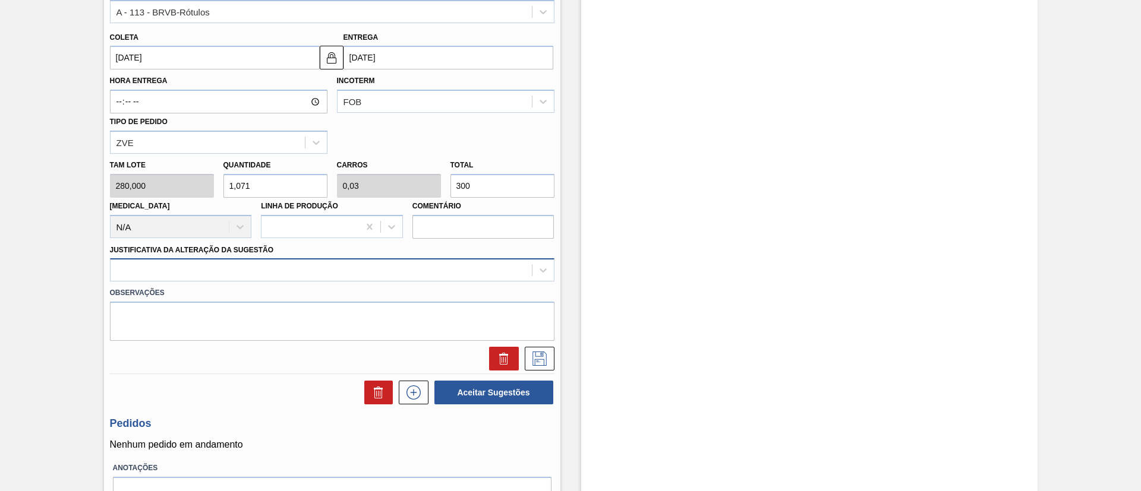
type input "300"
click at [267, 279] on div at bounding box center [332, 269] width 444 height 23
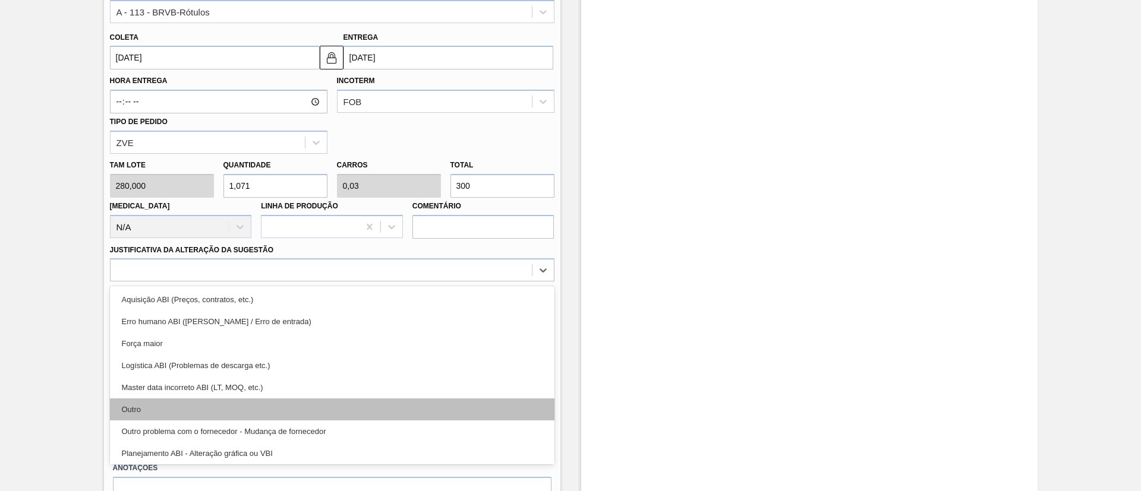
click at [219, 406] on div "Outro" at bounding box center [332, 410] width 444 height 22
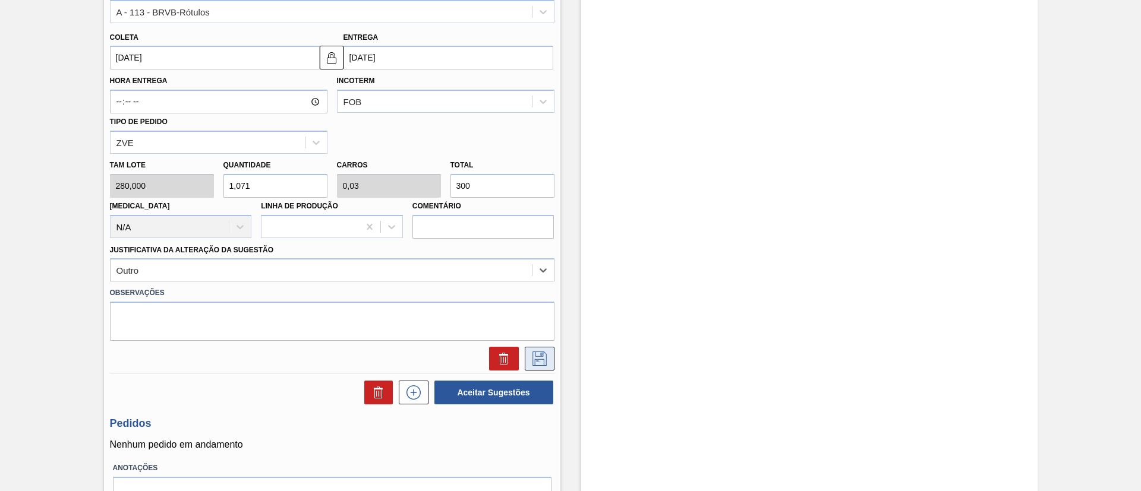
click at [544, 353] on icon at bounding box center [539, 359] width 19 height 14
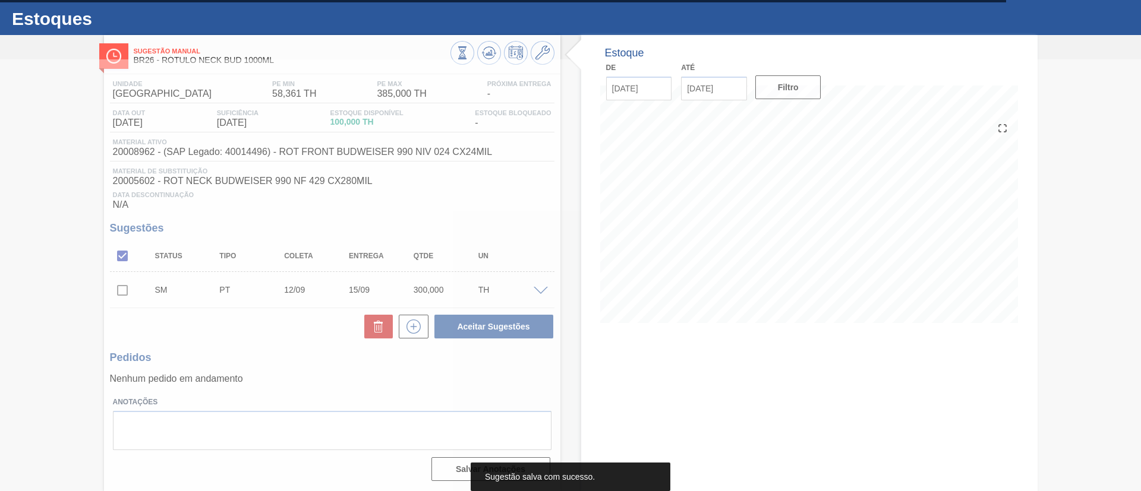
scroll to position [24, 0]
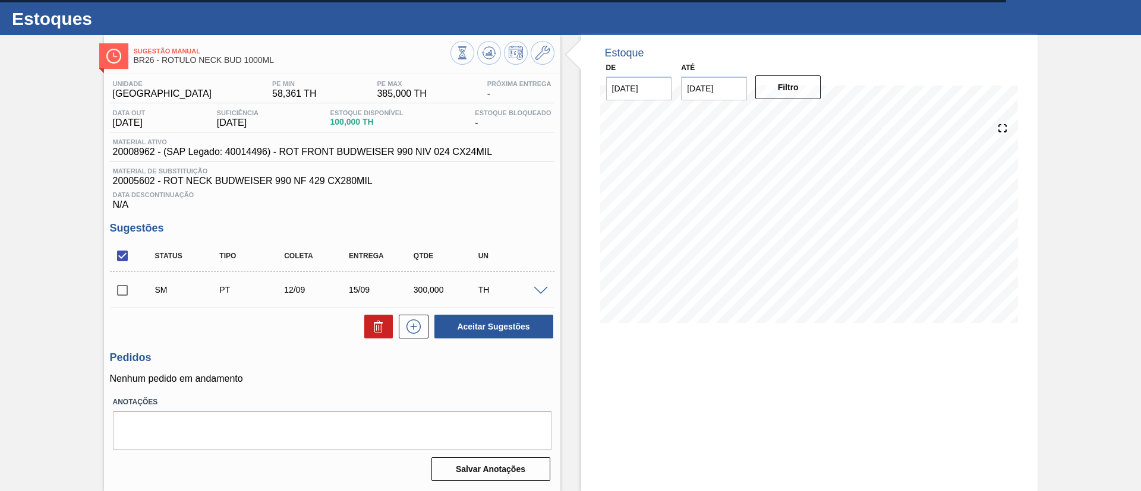
click at [540, 295] on div "SM PT 12/09 15/09 300,000 TH" at bounding box center [332, 290] width 444 height 30
click at [540, 292] on span at bounding box center [540, 291] width 14 height 9
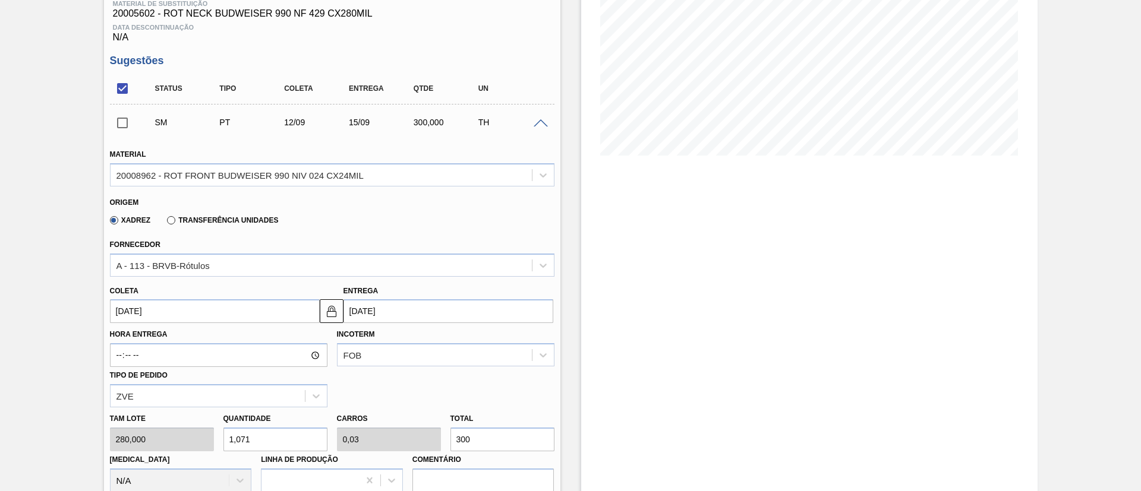
scroll to position [203, 0]
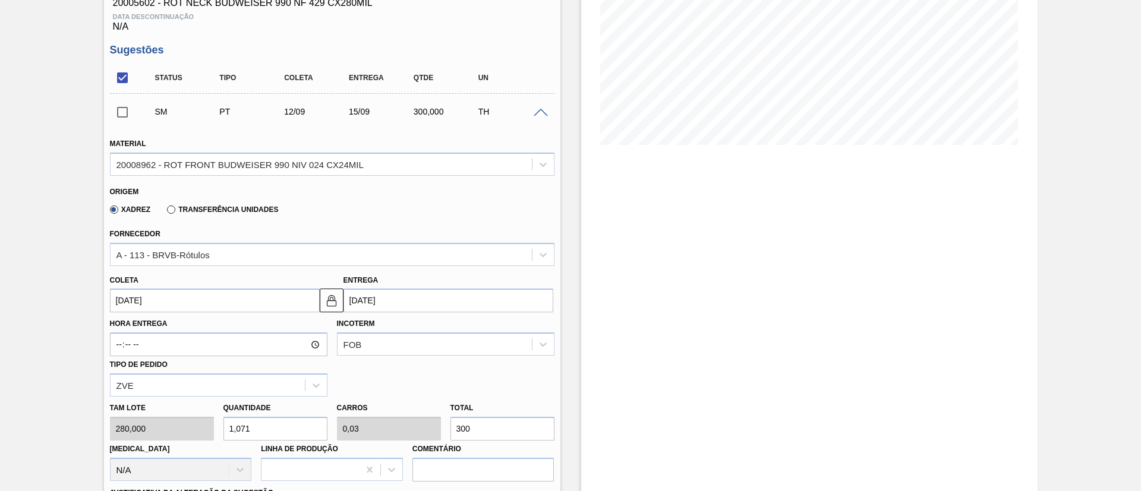
click at [425, 430] on div "Tam lote 280,000 Quantidade 1,071 Carros 0,03 Total 300 [MEDICAL_DATA] N/A Linh…" at bounding box center [332, 439] width 454 height 85
type input "0,007"
type input "0"
type input "2"
type input "0,096"
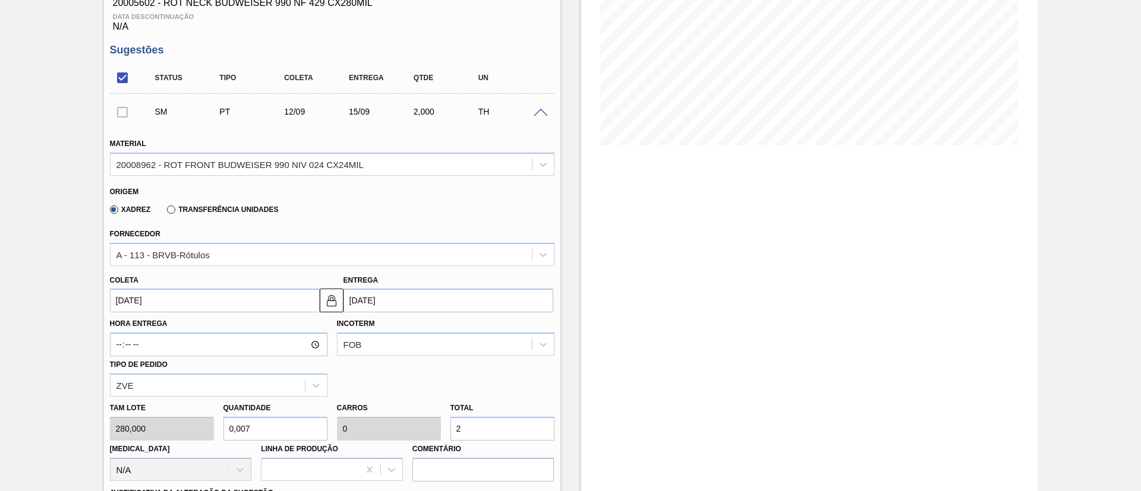
type input "0,003"
type input "27"
type input "0,964"
type input "0,027"
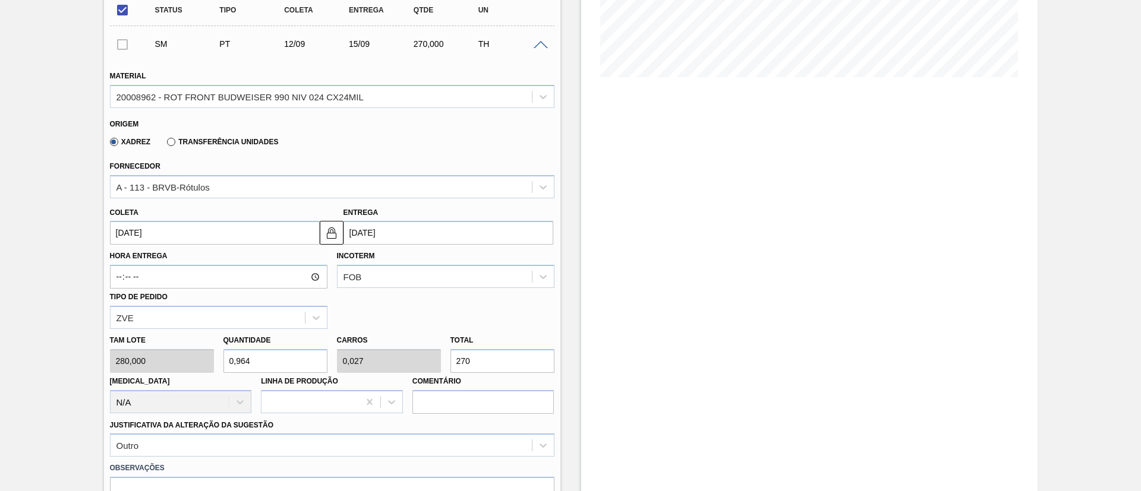
scroll to position [381, 0]
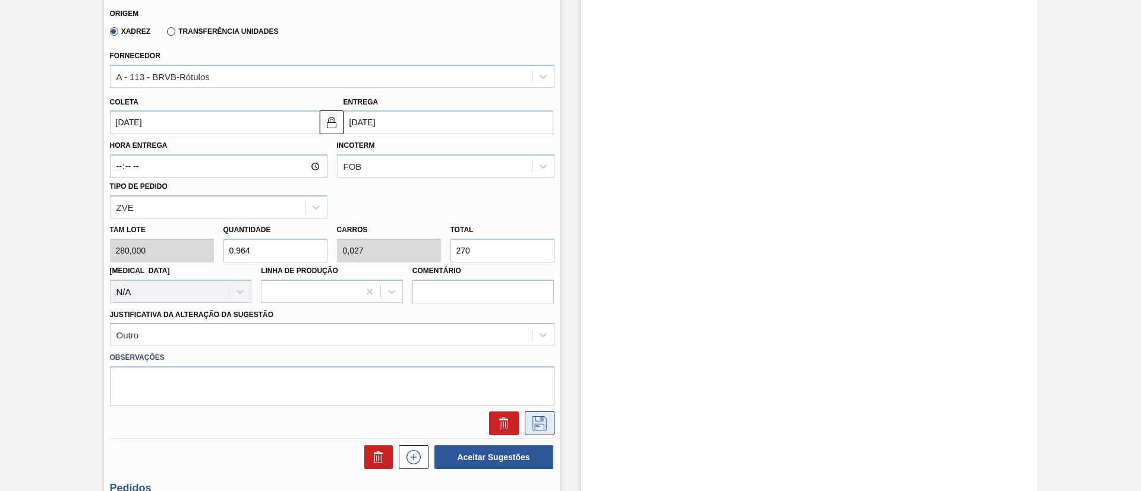
type input "270"
click at [530, 426] on icon at bounding box center [539, 423] width 19 height 14
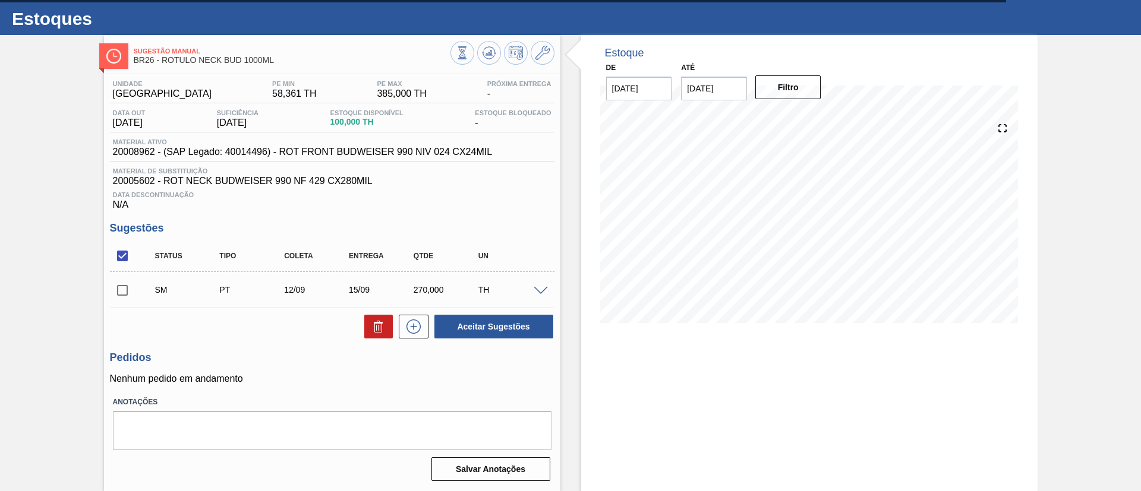
scroll to position [24, 0]
click at [130, 293] on input "checkbox" at bounding box center [122, 290] width 25 height 25
checkbox input "true"
click at [465, 318] on button "Aceitar Sugestões" at bounding box center [493, 327] width 119 height 24
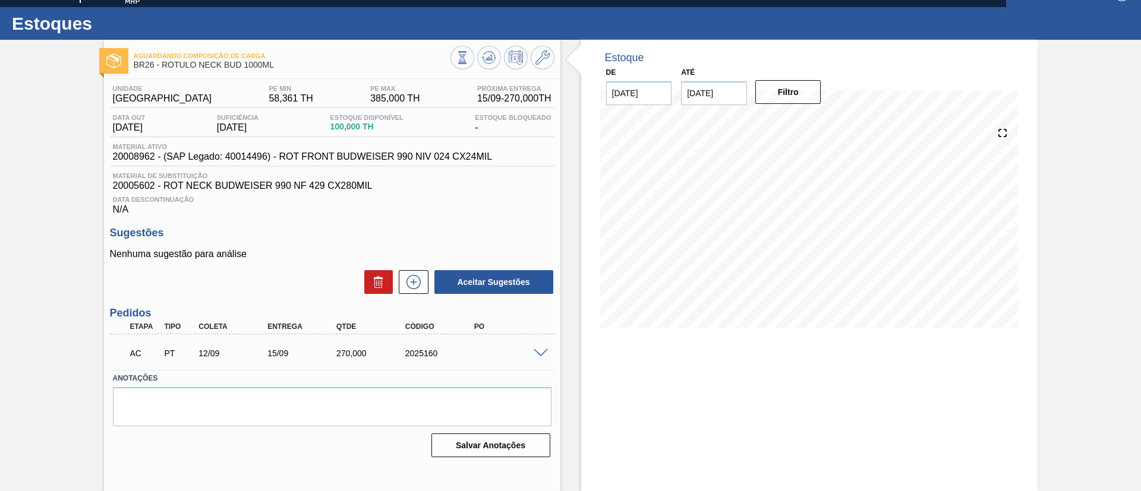
scroll to position [20, 0]
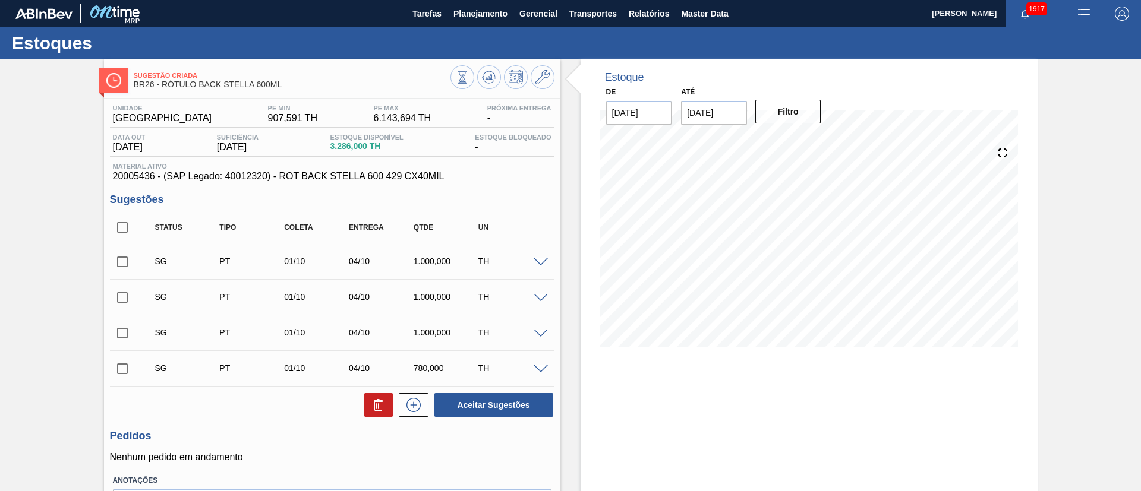
click at [118, 224] on input "checkbox" at bounding box center [122, 227] width 25 height 25
checkbox input "true"
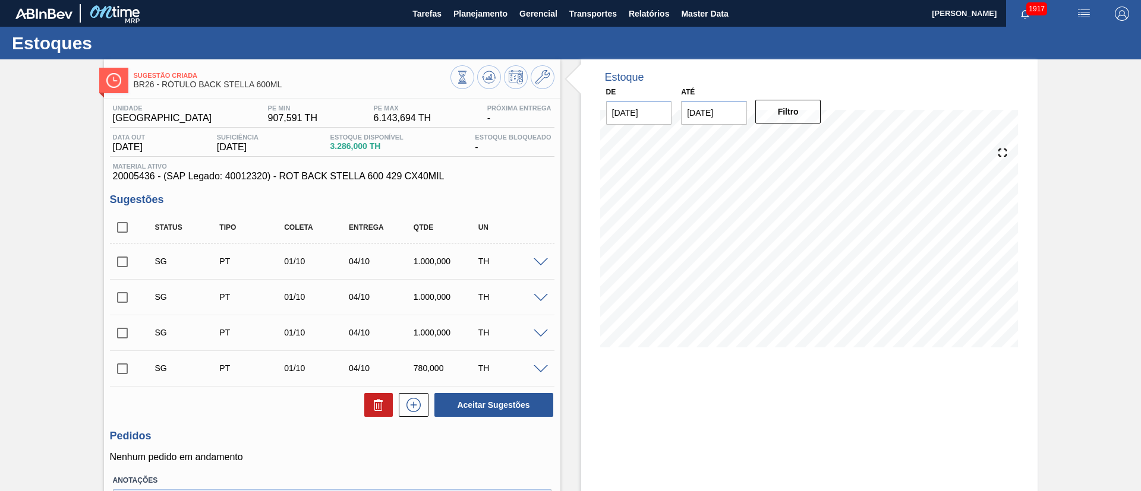
checkbox input "true"
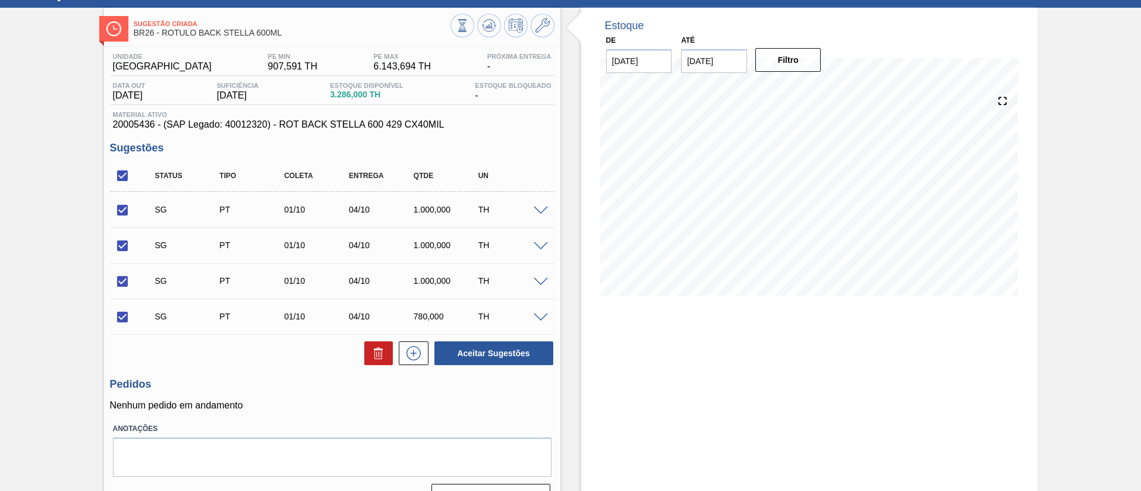
scroll to position [78, 0]
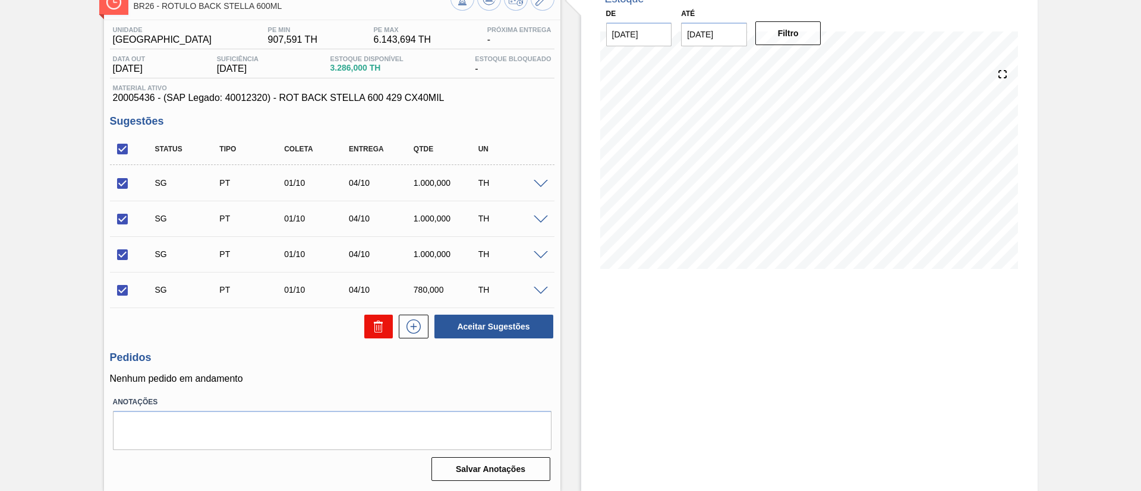
click at [380, 320] on icon at bounding box center [378, 327] width 14 height 14
checkbox input "false"
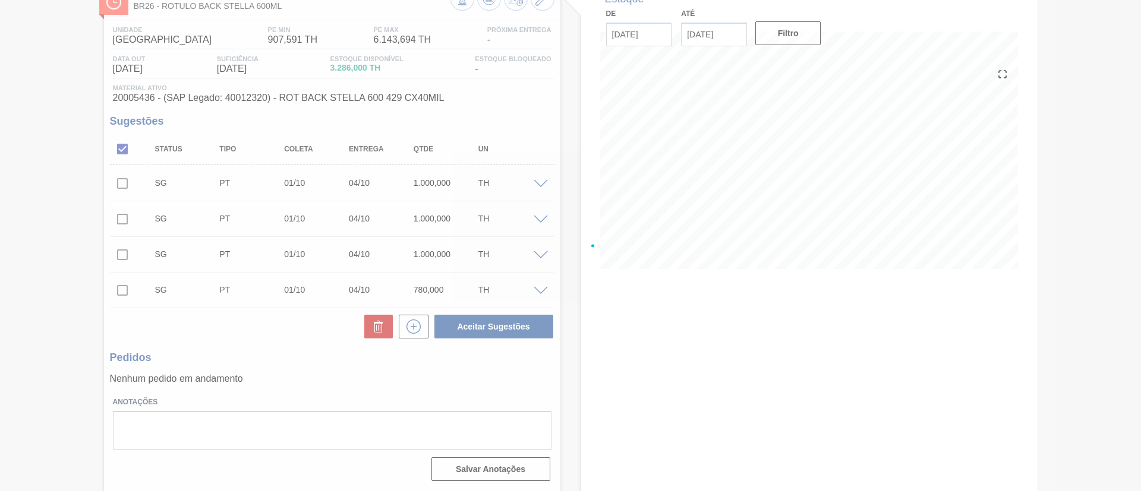
scroll to position [20, 0]
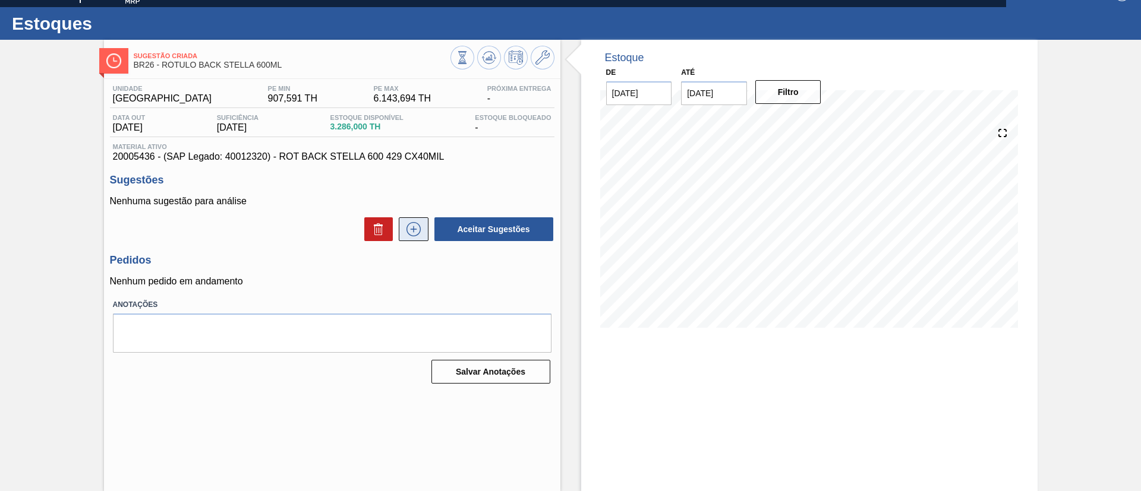
click at [412, 237] on button at bounding box center [414, 229] width 30 height 24
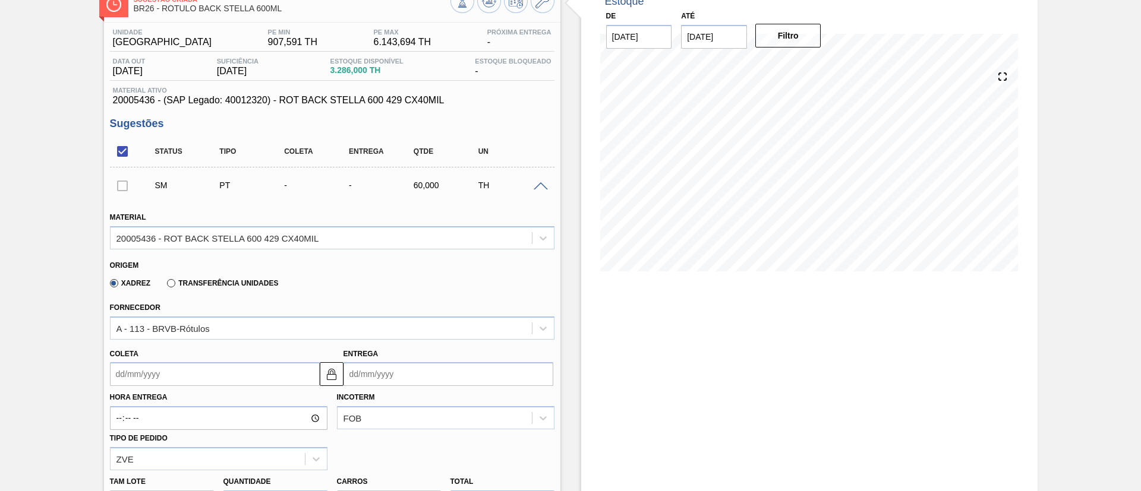
scroll to position [287, 0]
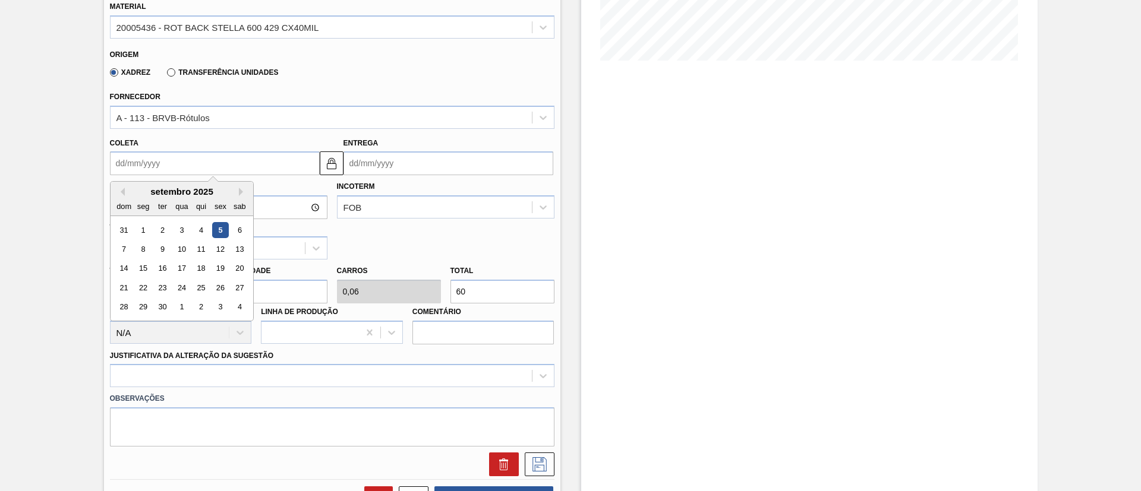
click at [160, 170] on input "Coleta" at bounding box center [215, 163] width 210 height 24
click at [216, 252] on div "12" at bounding box center [220, 249] width 16 height 16
type input "[DATE]"
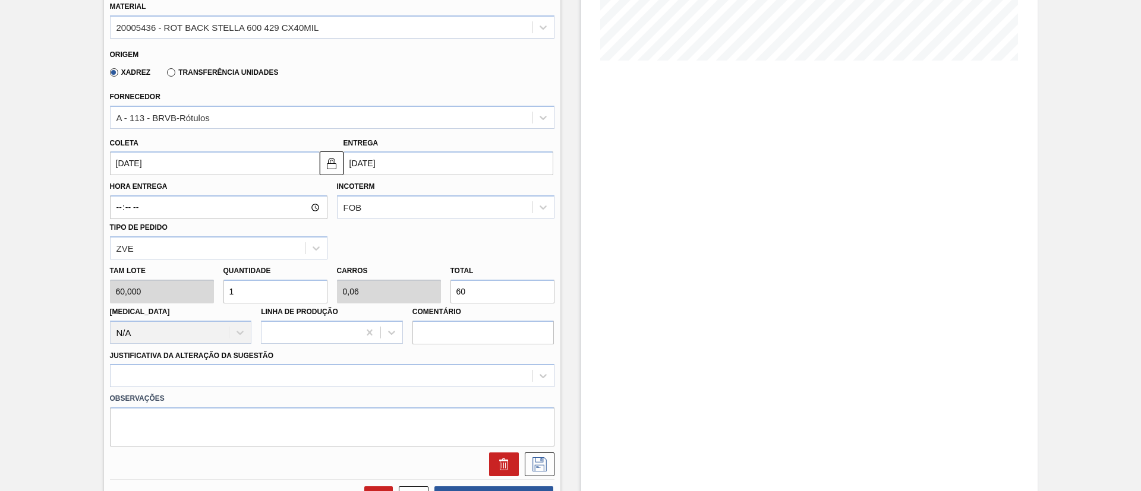
drag, startPoint x: 494, startPoint y: 292, endPoint x: 440, endPoint y: 295, distance: 54.1
click at [440, 295] on div "Tam lote 60,000 Quantidade 1 Carros 0,06 Total 60 Doca N/A Linha de Produção Co…" at bounding box center [332, 302] width 454 height 85
type input "0,017"
type input "0,001"
type input "1"
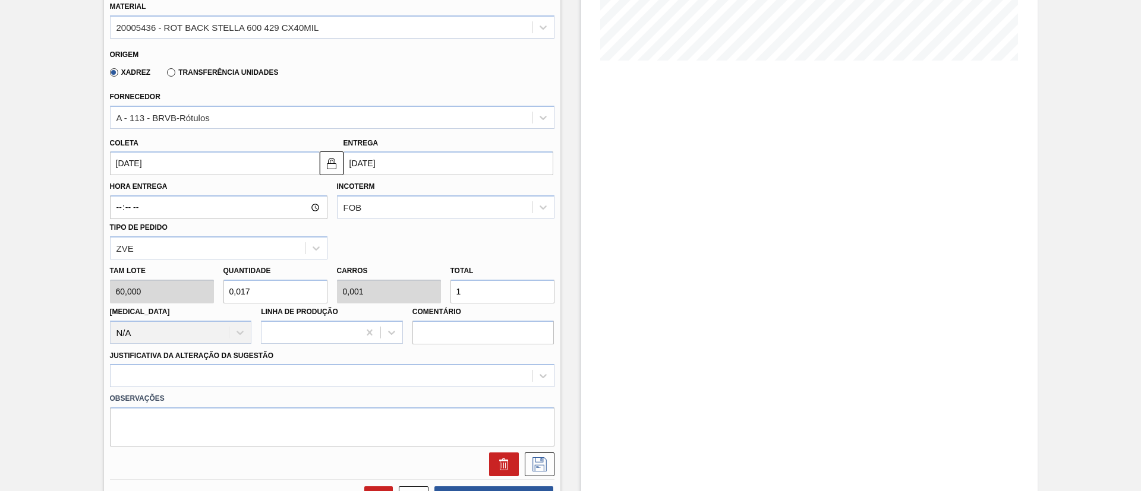
type input "0,167"
type input "0,01"
type input "10"
type input "1,667"
type input "0,1"
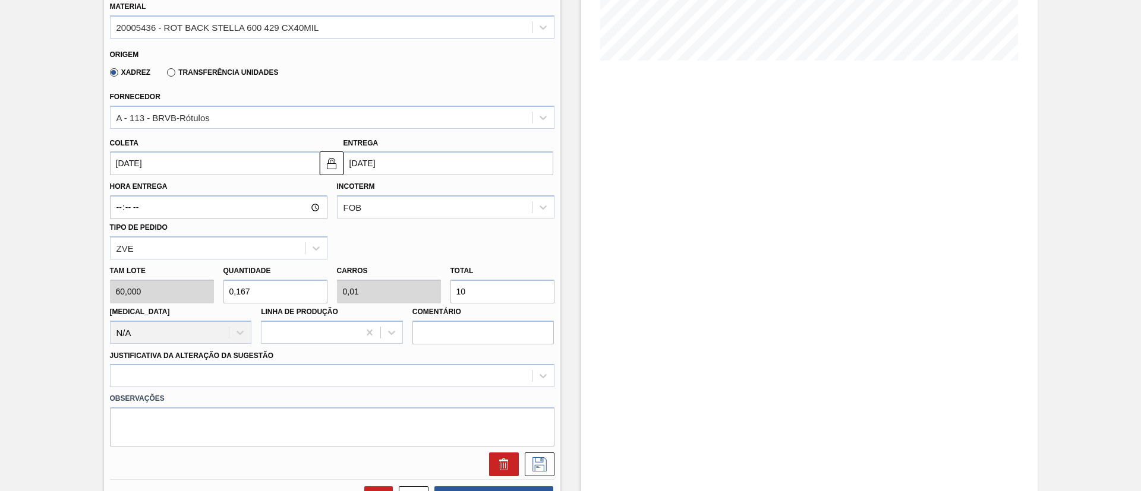
type input "100"
type input "16,667"
type input "1"
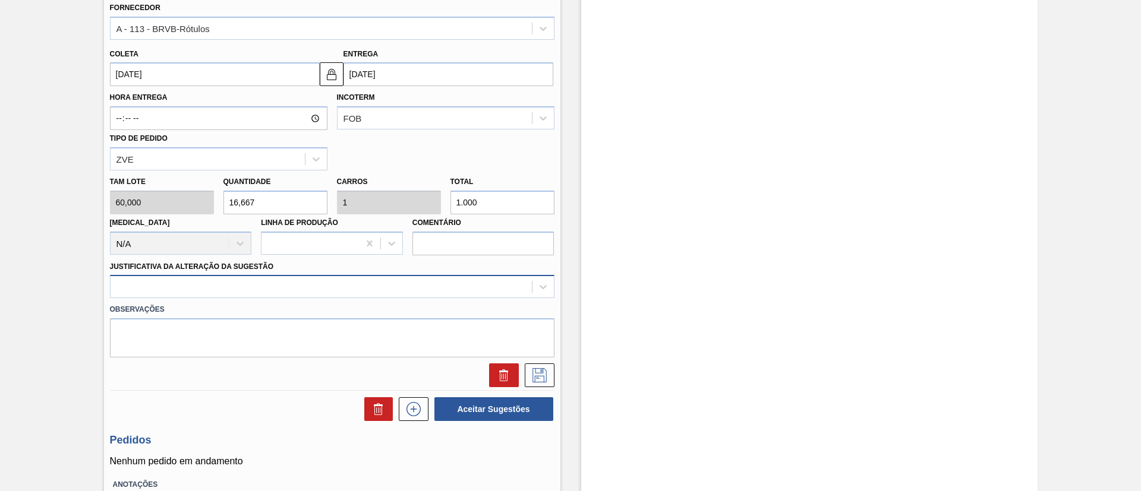
type input "1.000"
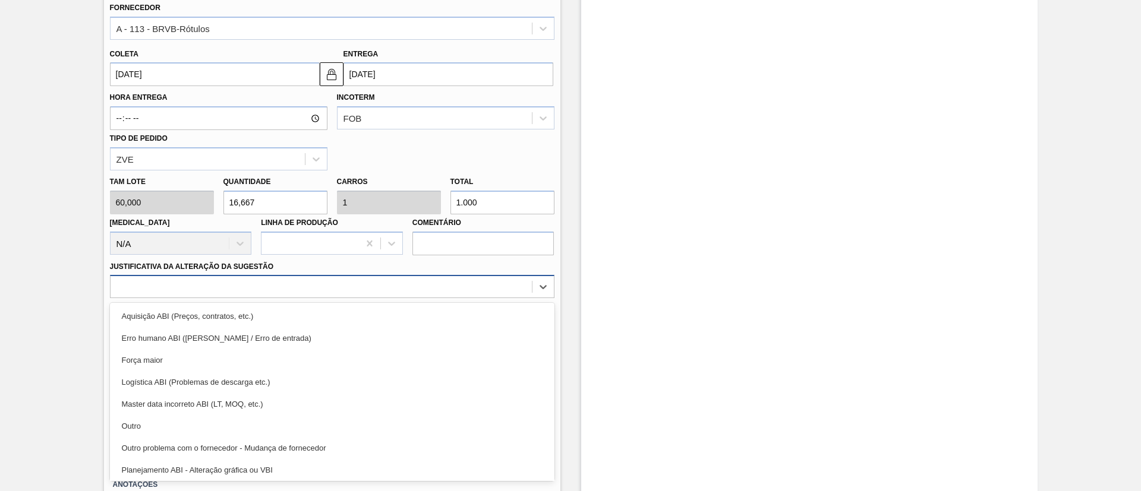
click at [301, 290] on div at bounding box center [320, 287] width 421 height 17
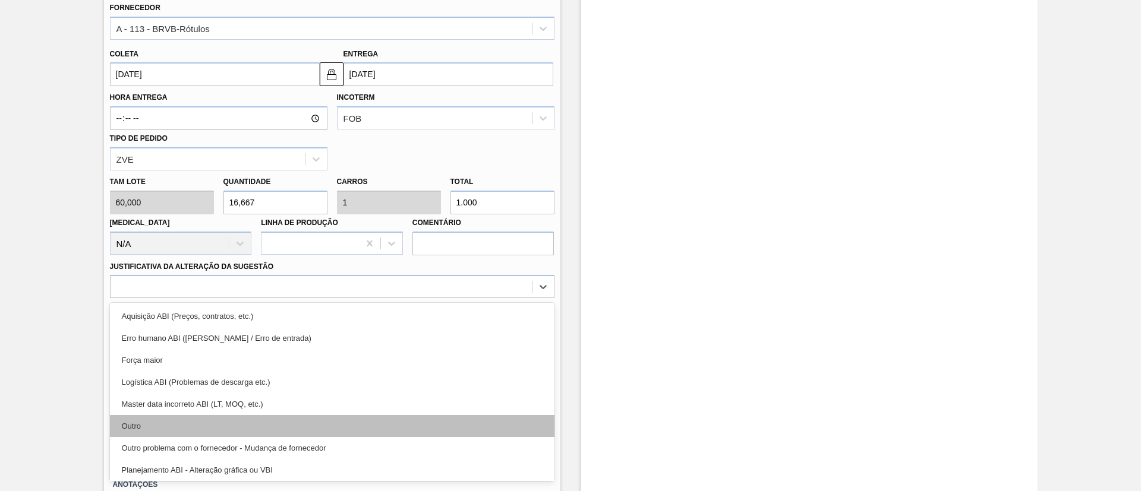
click at [245, 416] on div "Aquisição ABI (Preços, contratos, etc.) Erro humano ABI (Cálculo / Erro de entr…" at bounding box center [332, 392] width 444 height 178
click at [245, 416] on div "Outro" at bounding box center [332, 426] width 444 height 22
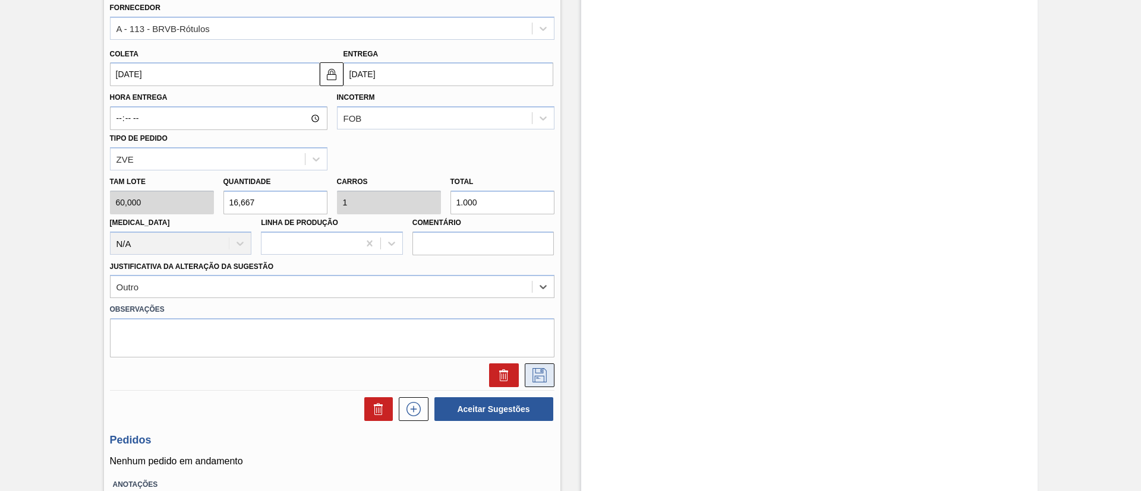
click at [532, 364] on button at bounding box center [540, 376] width 30 height 24
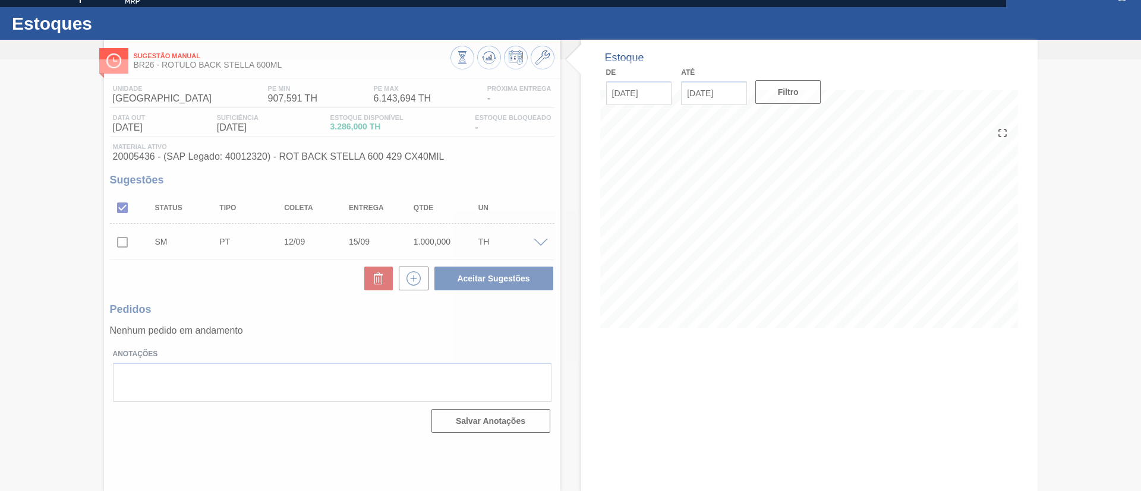
scroll to position [20, 0]
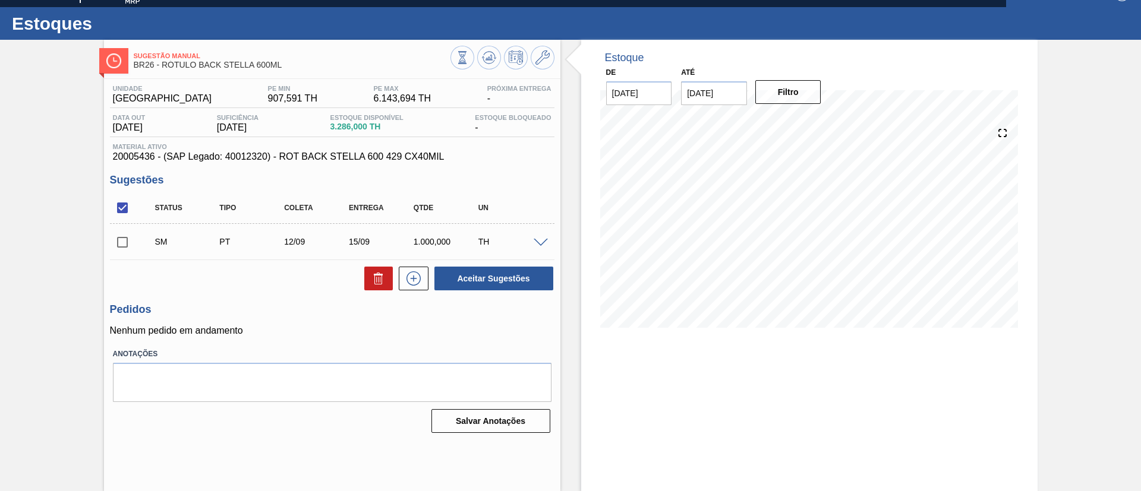
click at [125, 246] on input "checkbox" at bounding box center [122, 242] width 25 height 25
checkbox input "true"
click at [471, 277] on button "Aceitar Sugestões" at bounding box center [493, 279] width 119 height 24
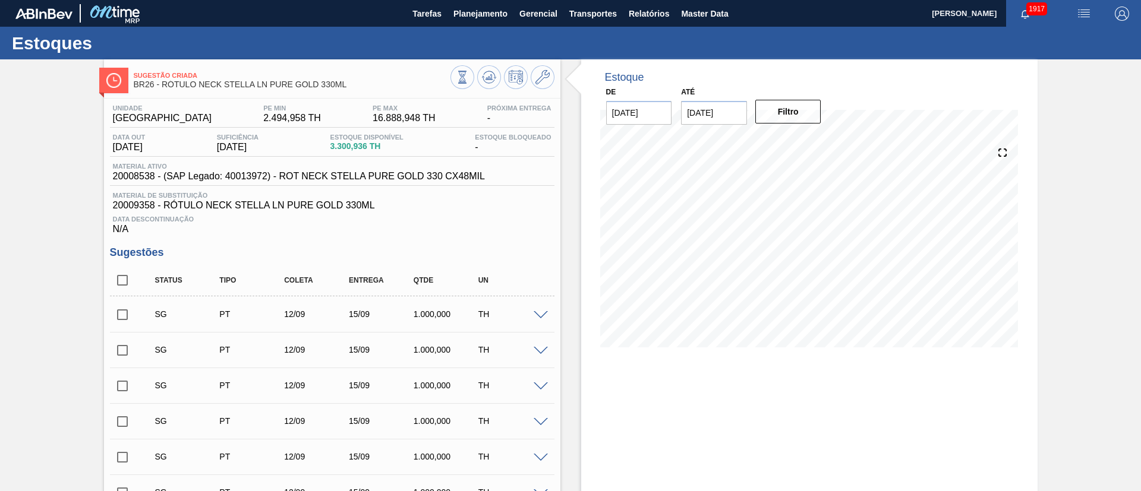
click at [125, 277] on input "checkbox" at bounding box center [122, 280] width 25 height 25
checkbox input "true"
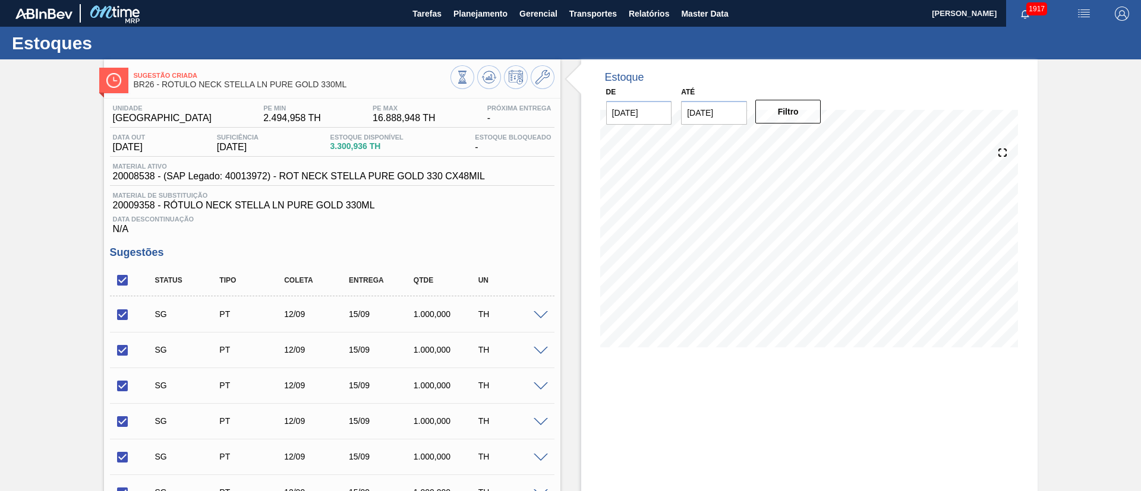
checkbox input "true"
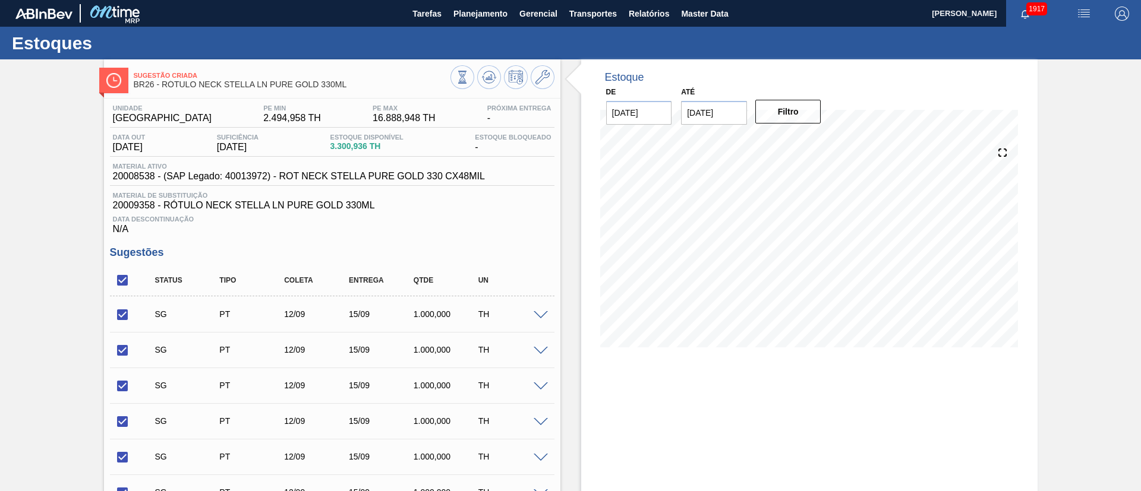
checkbox input "true"
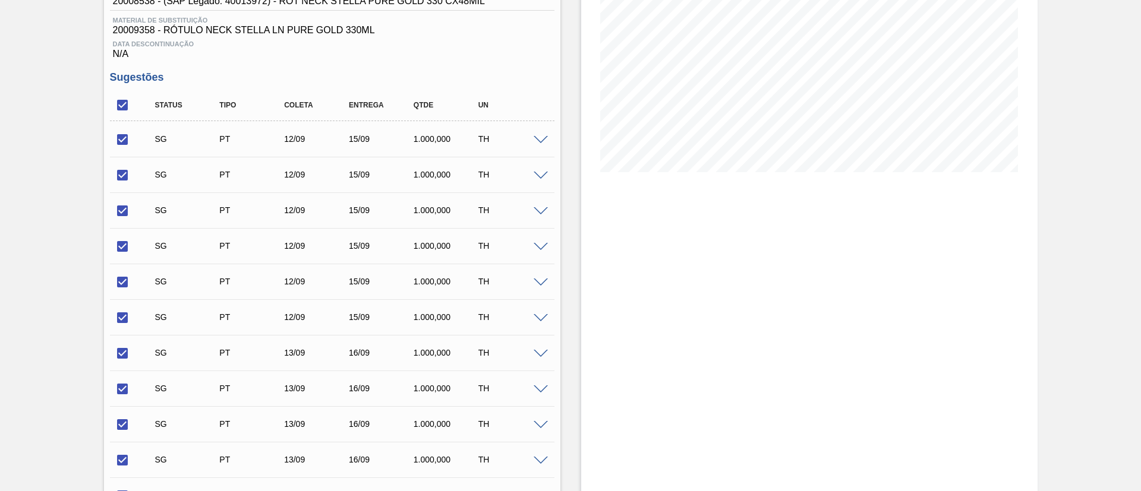
scroll to position [416, 0]
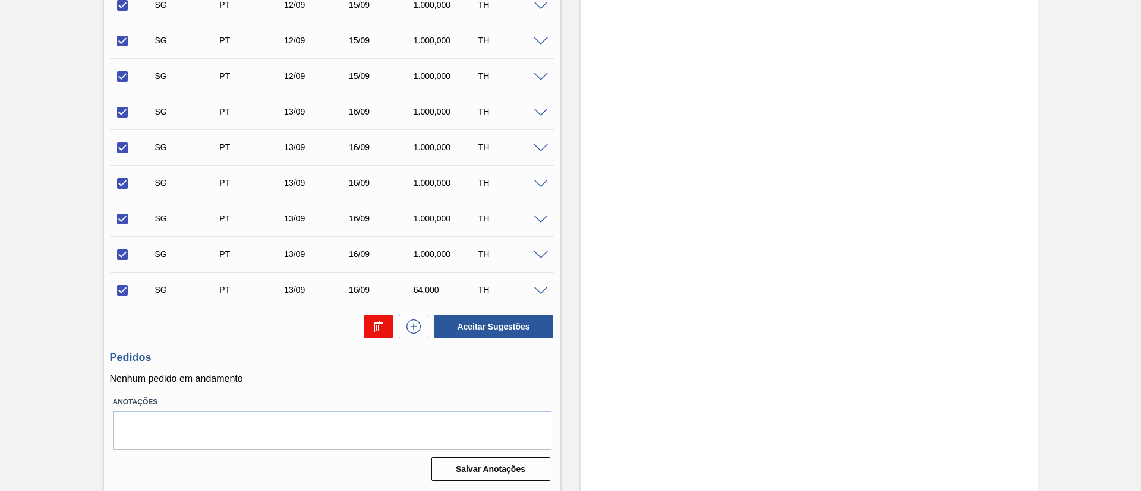
click at [372, 314] on div "Aceitar Sugestões" at bounding box center [332, 327] width 444 height 26
click at [377, 321] on icon at bounding box center [378, 322] width 3 height 2
checkbox input "false"
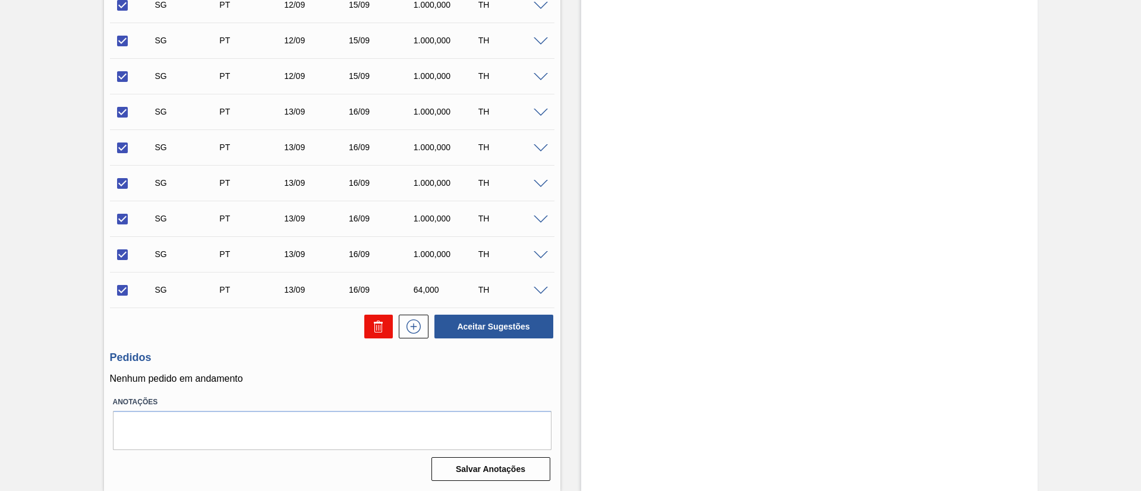
checkbox input "false"
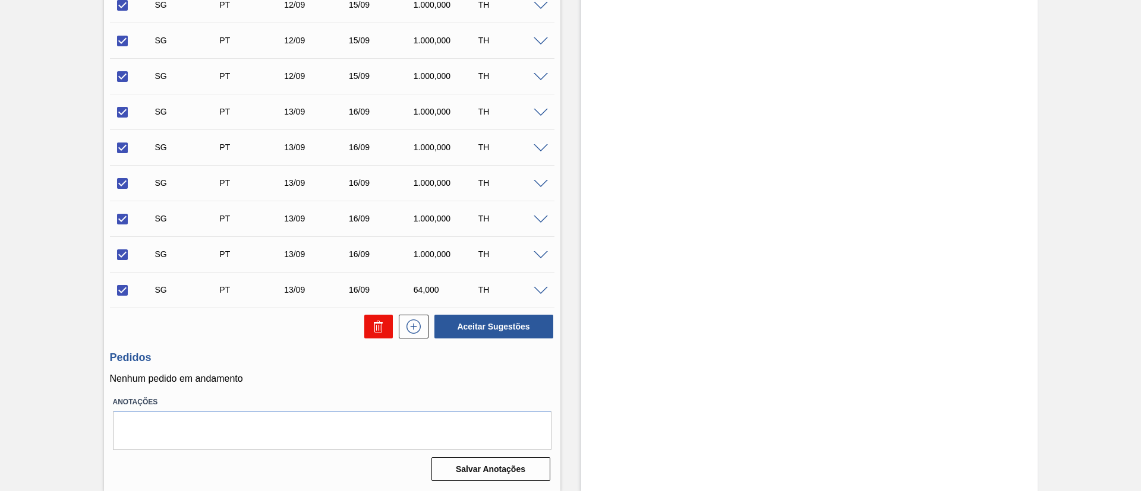
checkbox input "false"
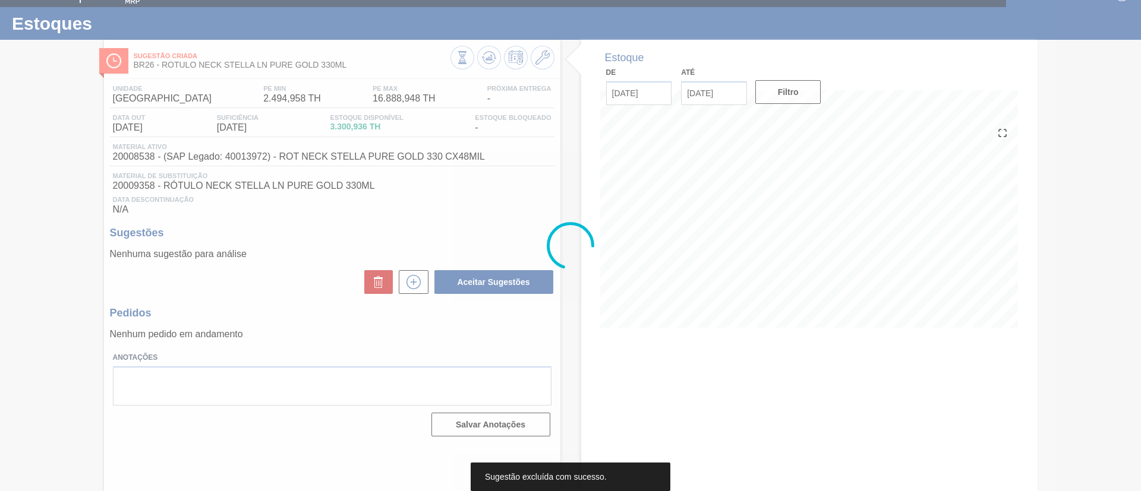
scroll to position [20, 0]
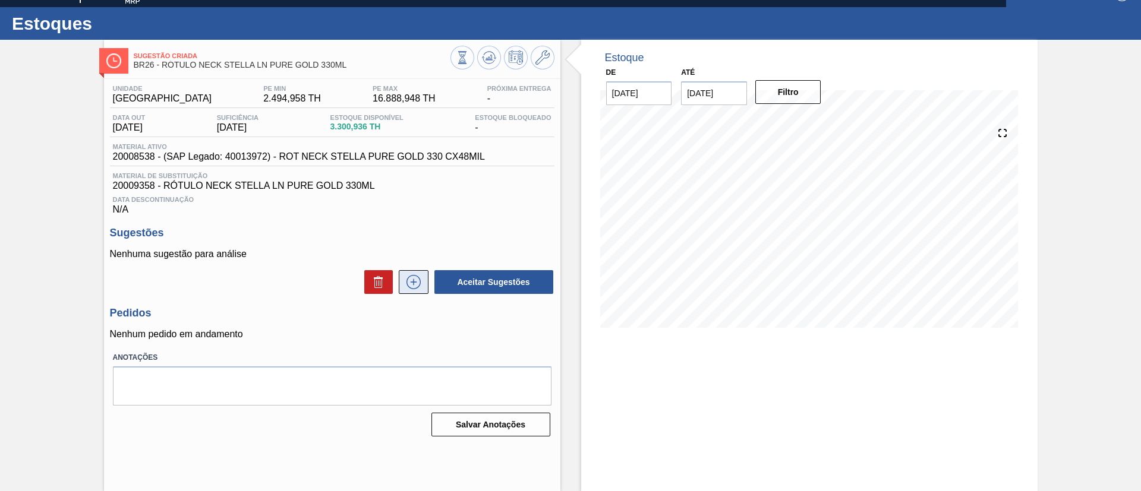
click at [419, 285] on icon at bounding box center [413, 282] width 19 height 14
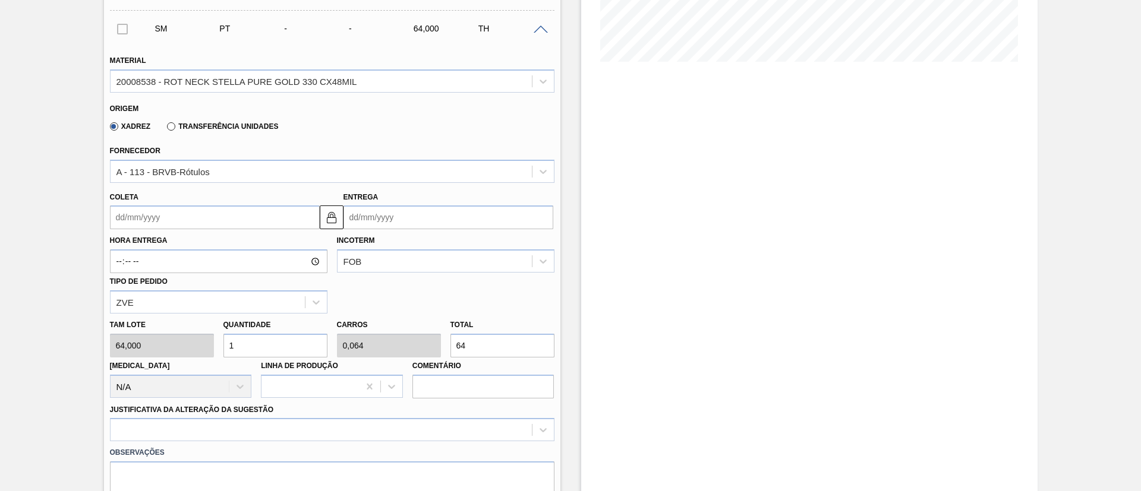
scroll to position [287, 0]
click at [155, 223] on input "Coleta" at bounding box center [215, 216] width 210 height 24
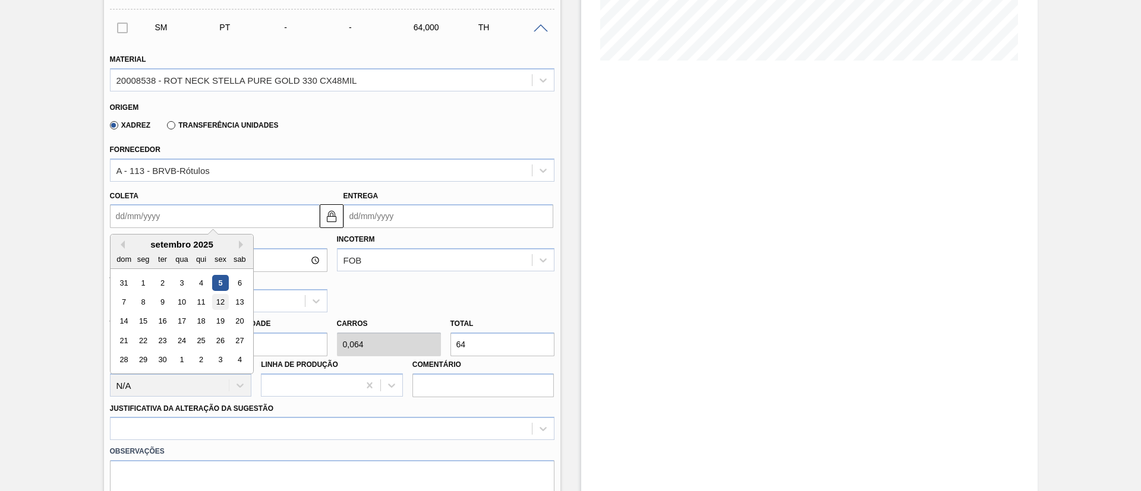
click at [217, 298] on div "12" at bounding box center [220, 302] width 16 height 16
type input "[DATE]"
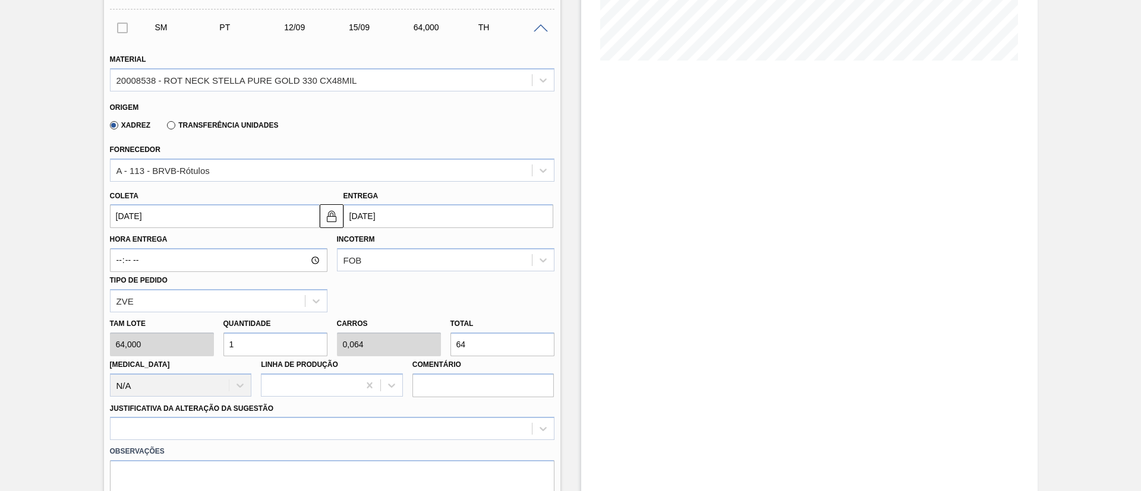
click at [415, 343] on div "Tam lote 64,000 Quantidade 1 Carros 0,064 Total 64 Doca N/A Linha de Produção C…" at bounding box center [332, 354] width 454 height 85
type input "0,016"
type input "0,001"
type input "1"
type input "0,156"
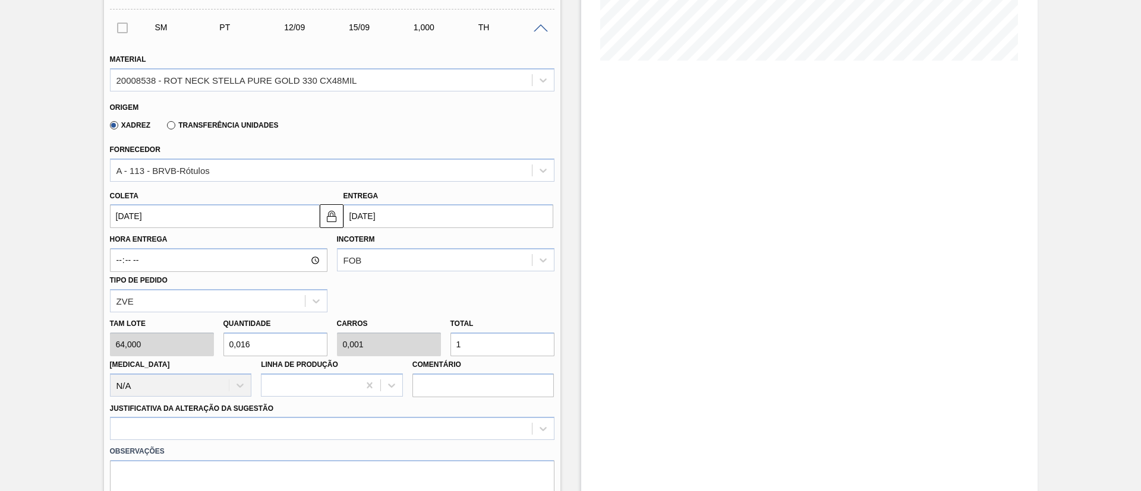
type input "0,01"
type input "10"
type input "1,563"
type input "0,1"
type input "100"
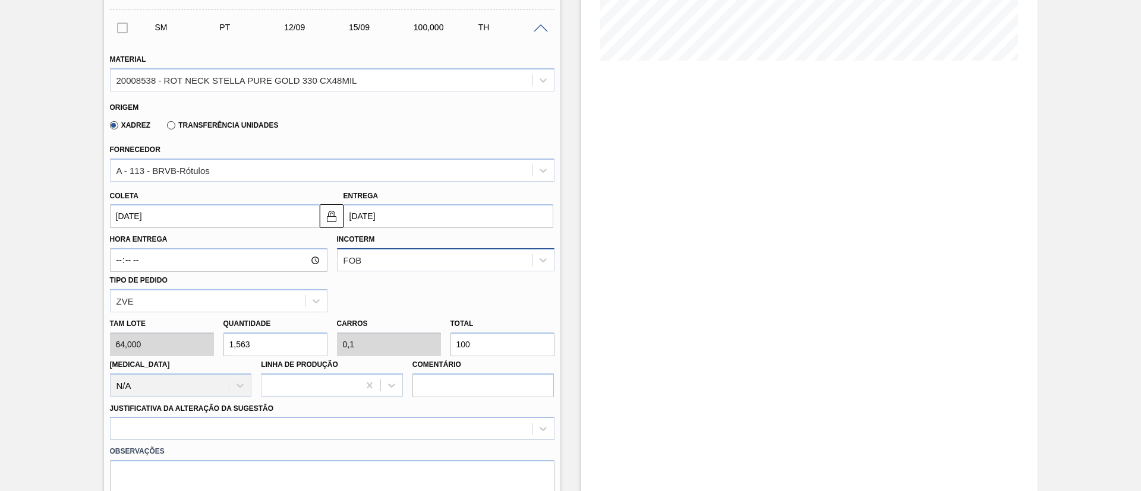
type input "15,625"
type input "1"
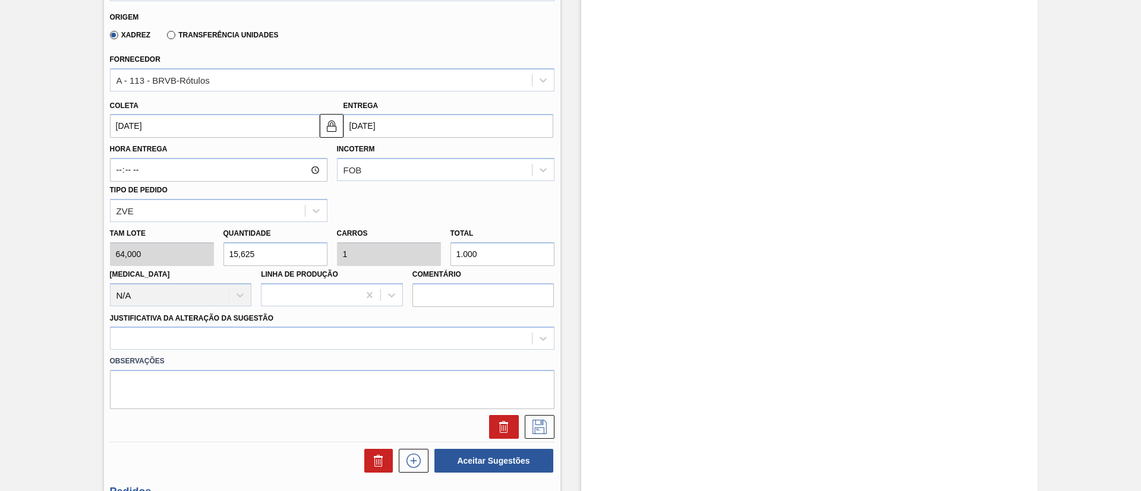
scroll to position [465, 0]
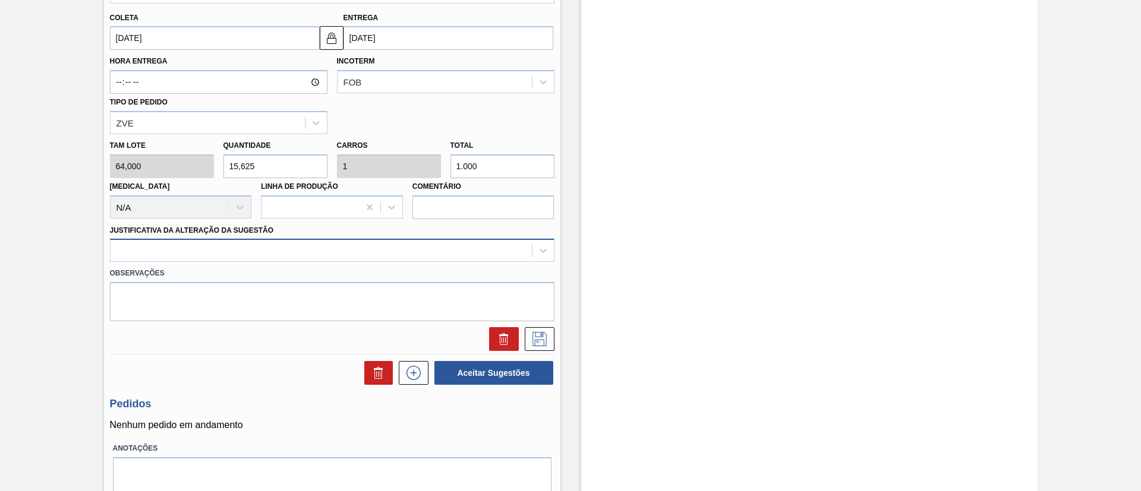
type input "1.000"
click at [317, 254] on div at bounding box center [320, 250] width 421 height 17
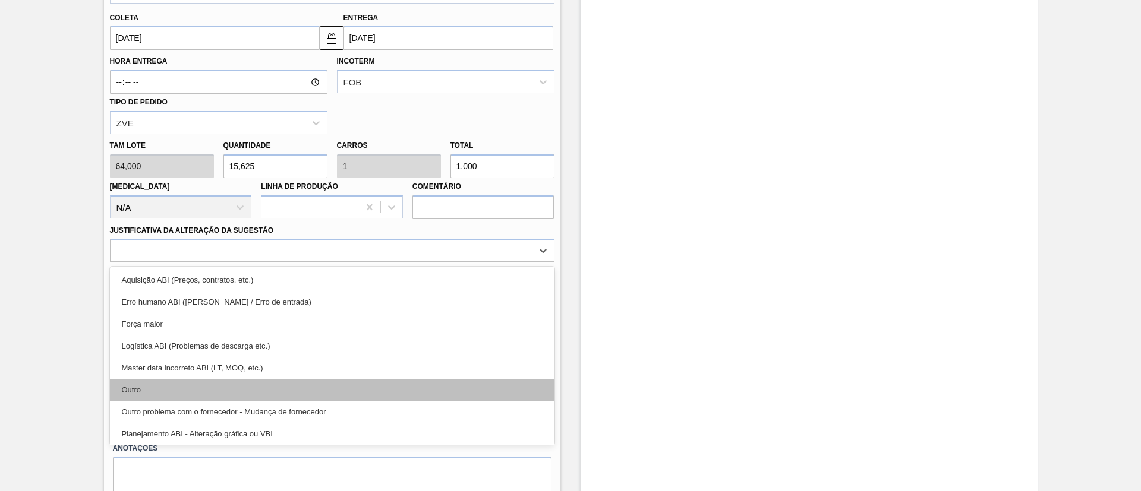
click at [242, 397] on div "Outro" at bounding box center [332, 390] width 444 height 22
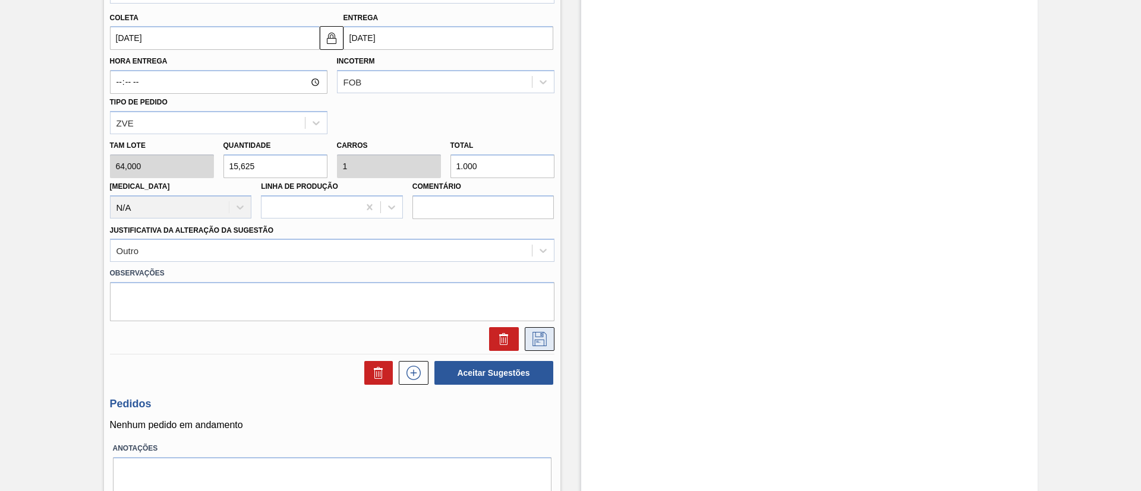
click at [536, 329] on button at bounding box center [540, 339] width 30 height 24
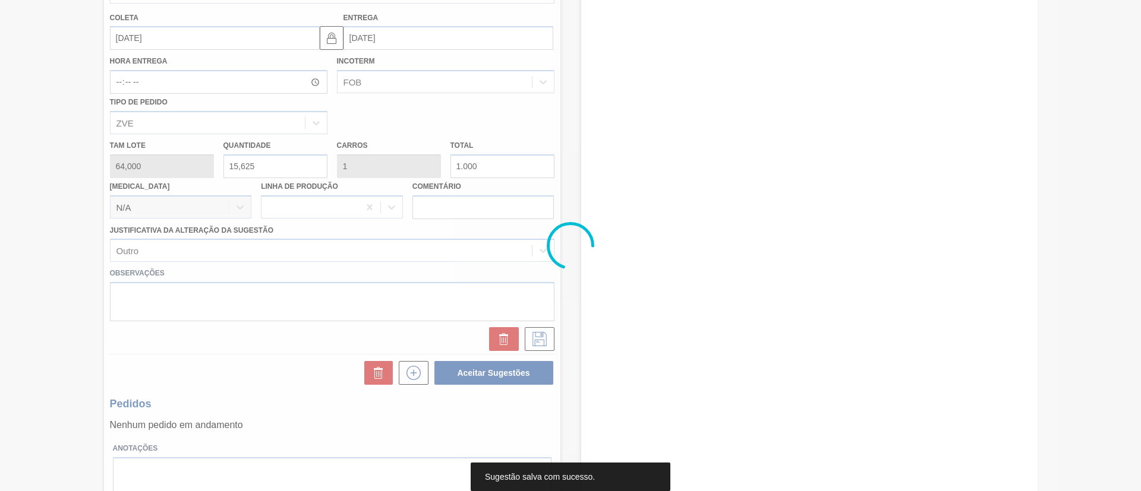
scroll to position [24, 0]
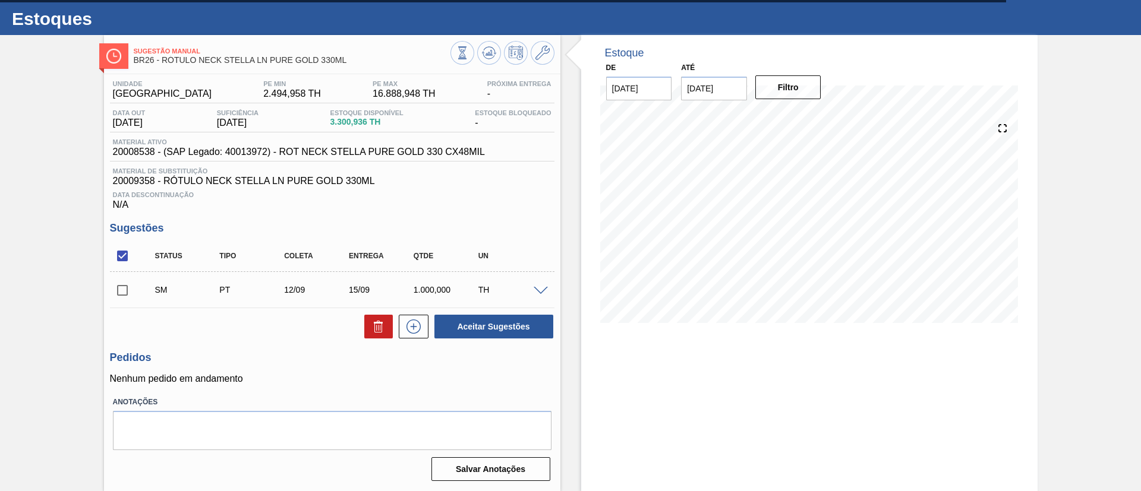
click at [127, 292] on input "checkbox" at bounding box center [122, 290] width 25 height 25
checkbox input "true"
click at [462, 323] on button "Aceitar Sugestões" at bounding box center [493, 327] width 119 height 24
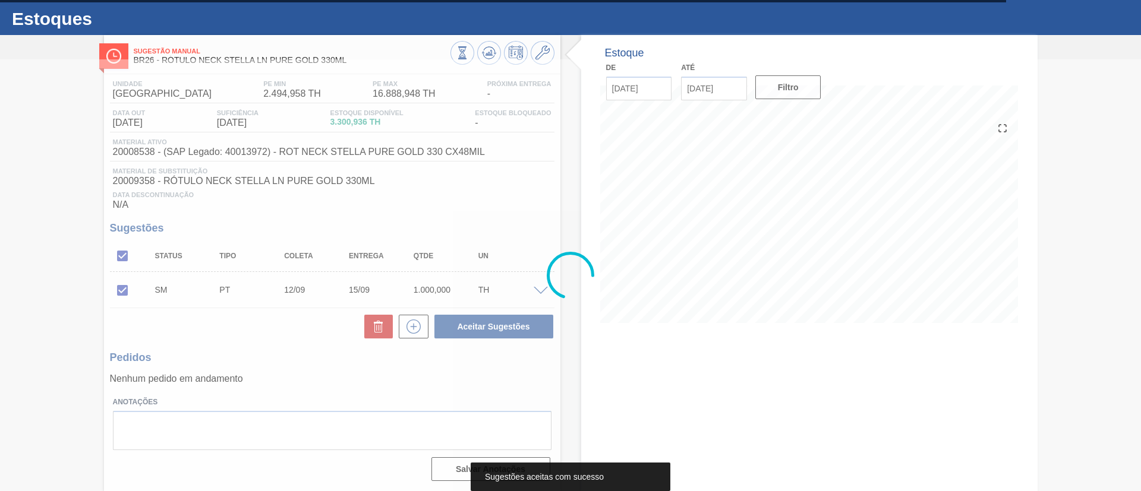
scroll to position [20, 0]
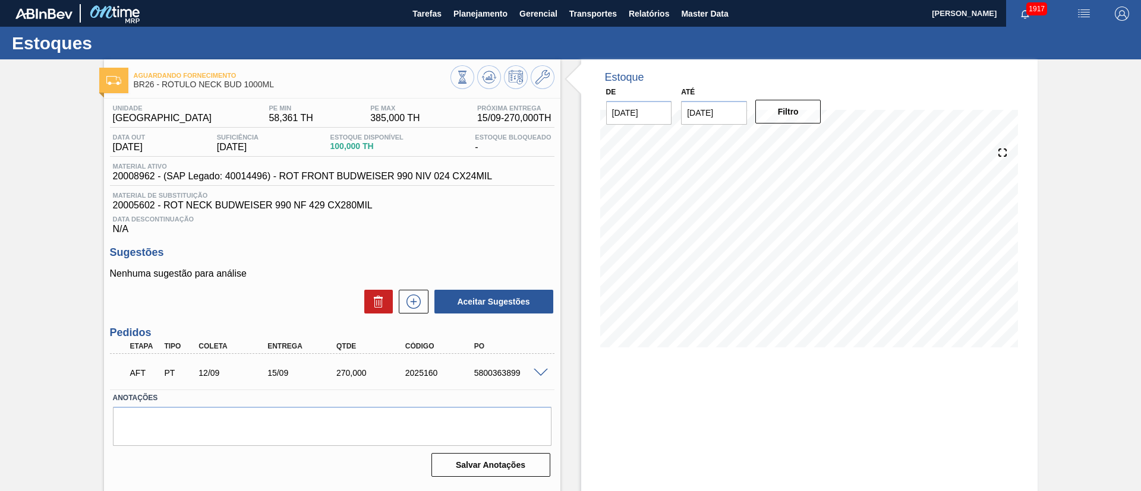
click at [499, 372] on div "5800363899" at bounding box center [509, 373] width 77 height 10
copy div "5800363899"
